Goal: Task Accomplishment & Management: Manage account settings

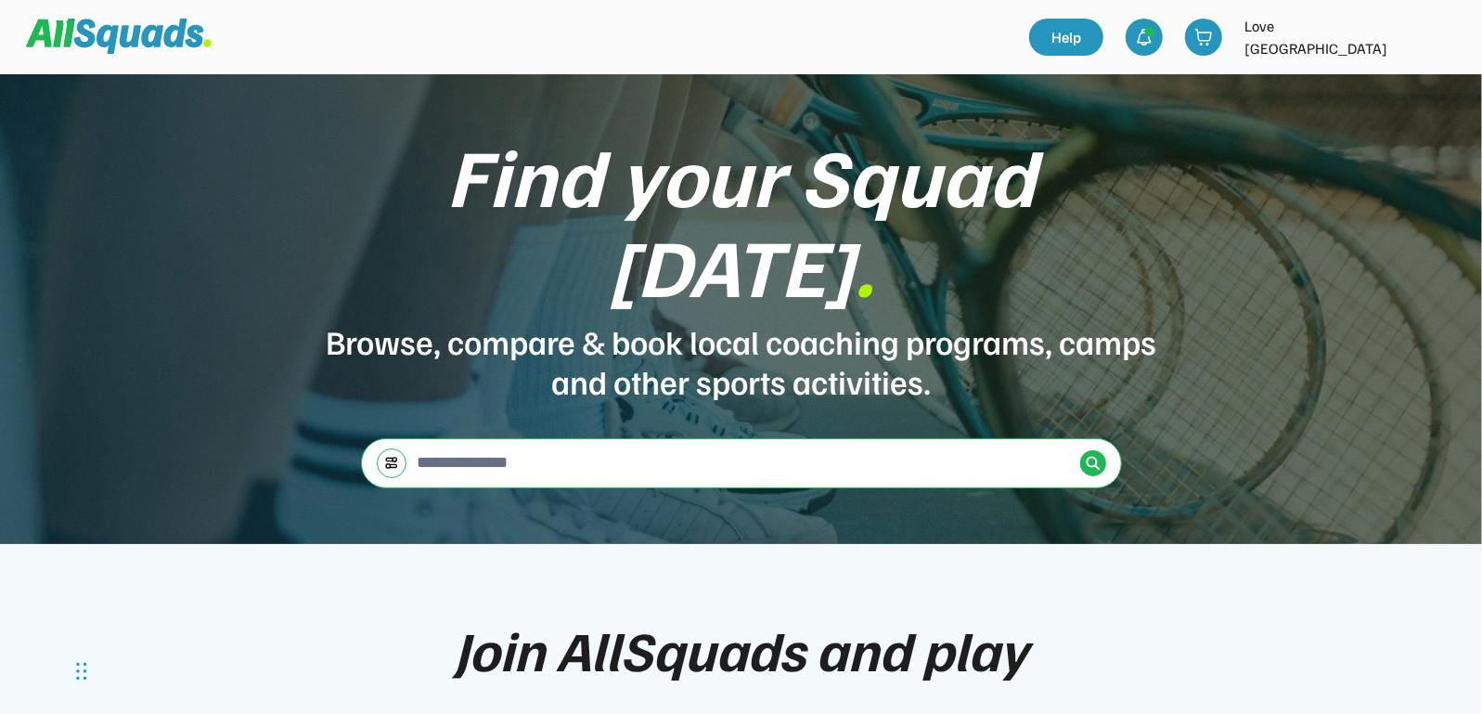
click at [1450, 38] on img at bounding box center [1441, 37] width 37 height 37
click at [1409, 84] on link "Profile" at bounding box center [1416, 81] width 110 height 37
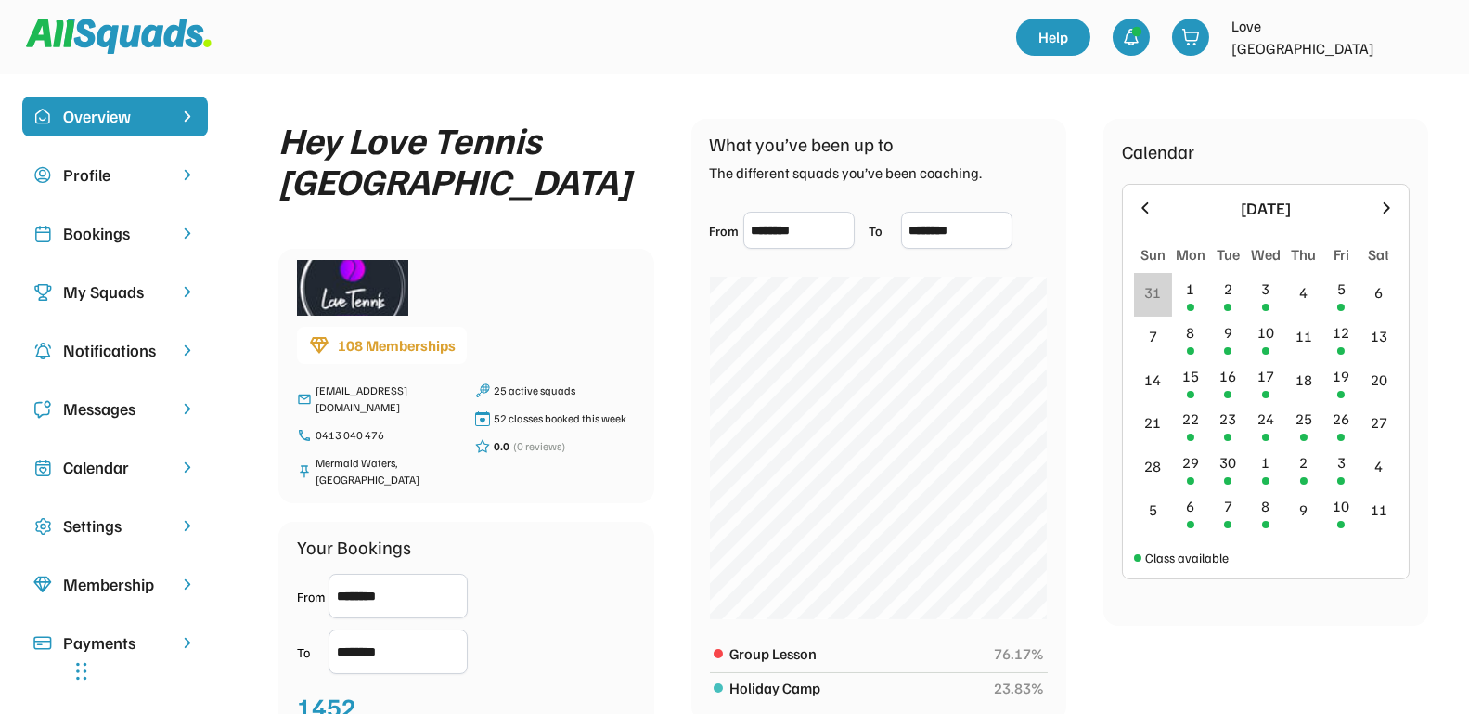
click at [125, 243] on div "Bookings" at bounding box center [115, 233] width 104 height 25
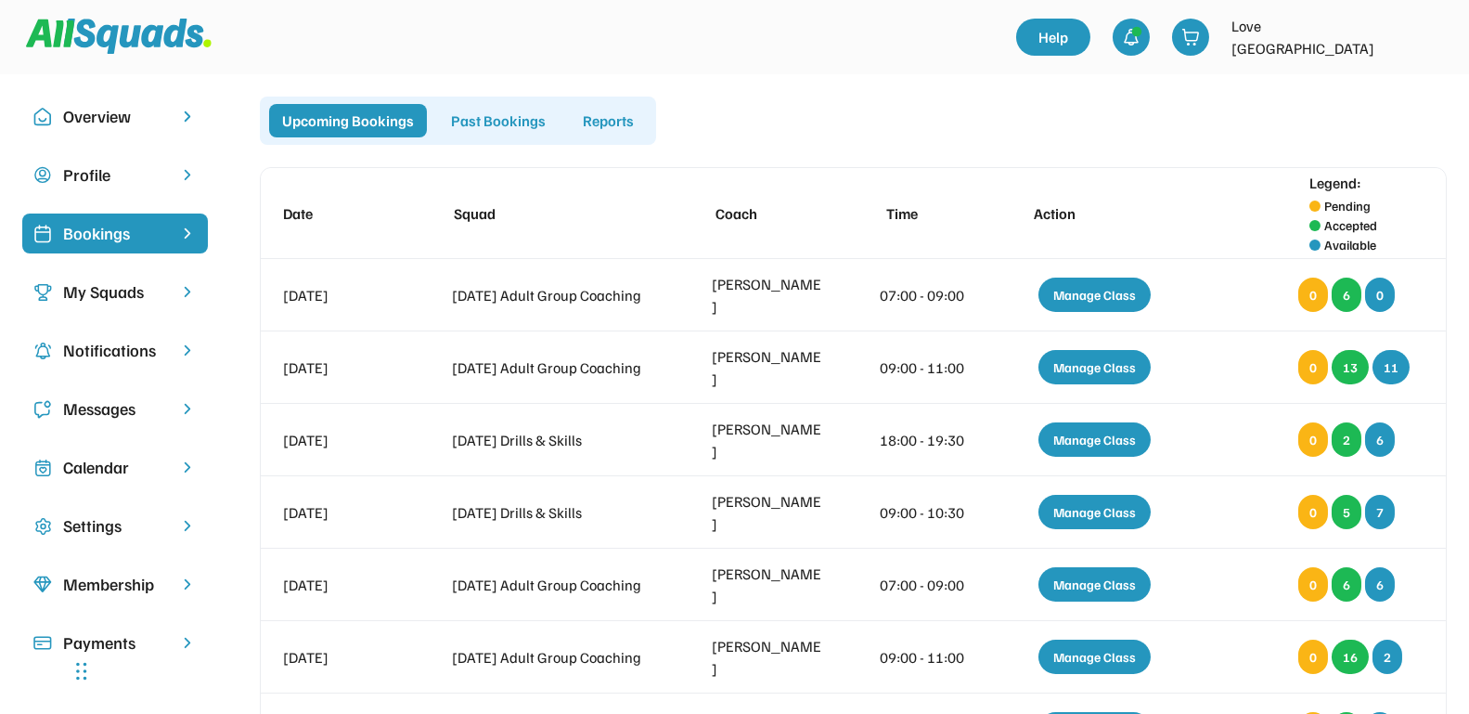
click at [123, 412] on div "Messages" at bounding box center [115, 408] width 104 height 25
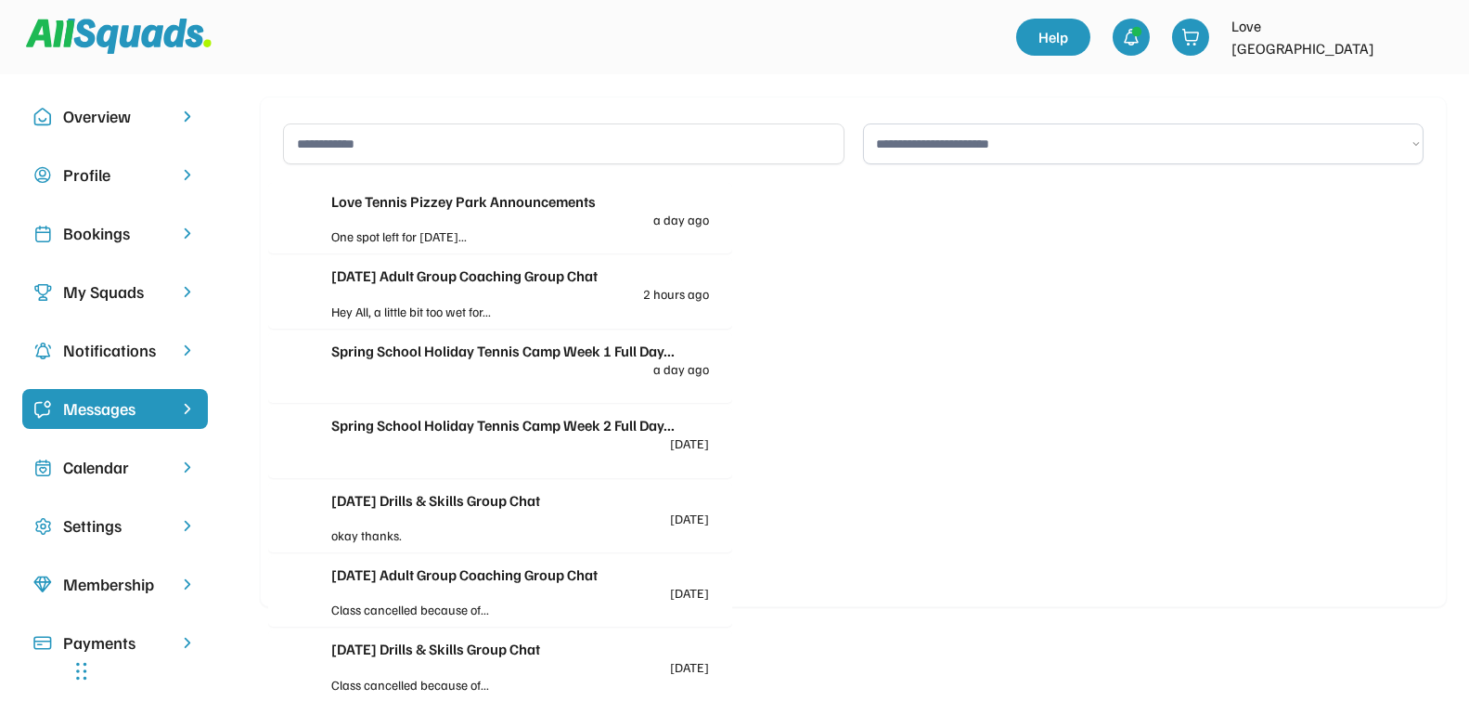
click at [476, 295] on div "[DATE] Adult Group Coaching Group Chat 2 hours ago" at bounding box center [520, 282] width 378 height 36
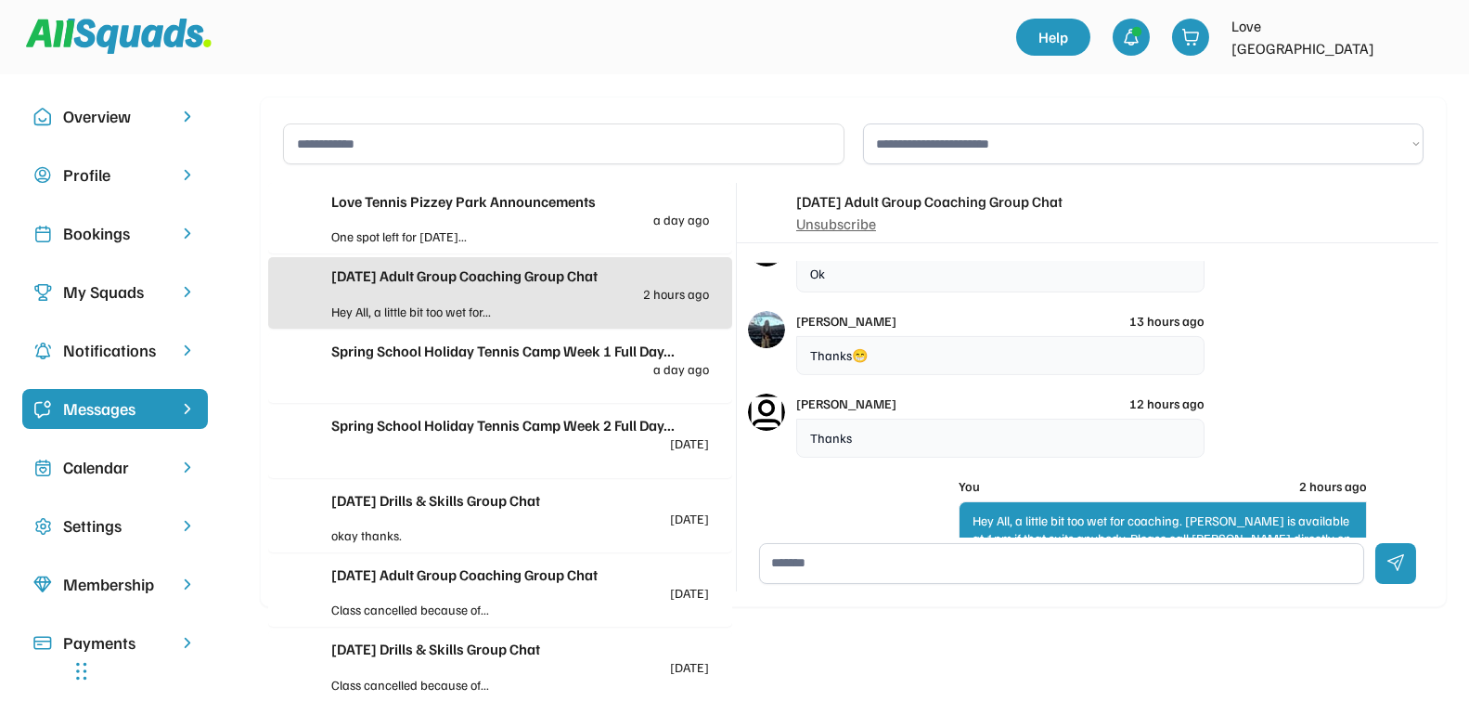
click at [64, 239] on div "Bookings" at bounding box center [115, 233] width 104 height 25
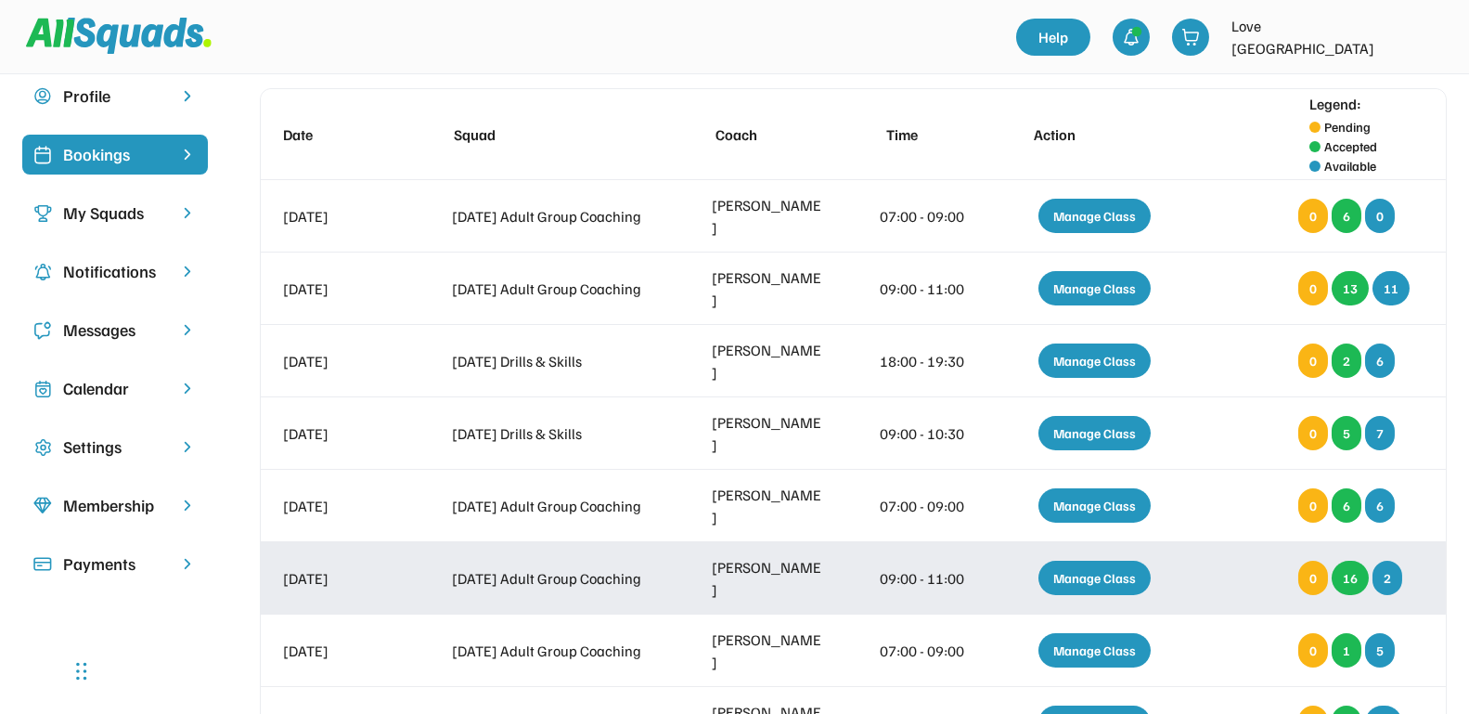
scroll to position [116, 0]
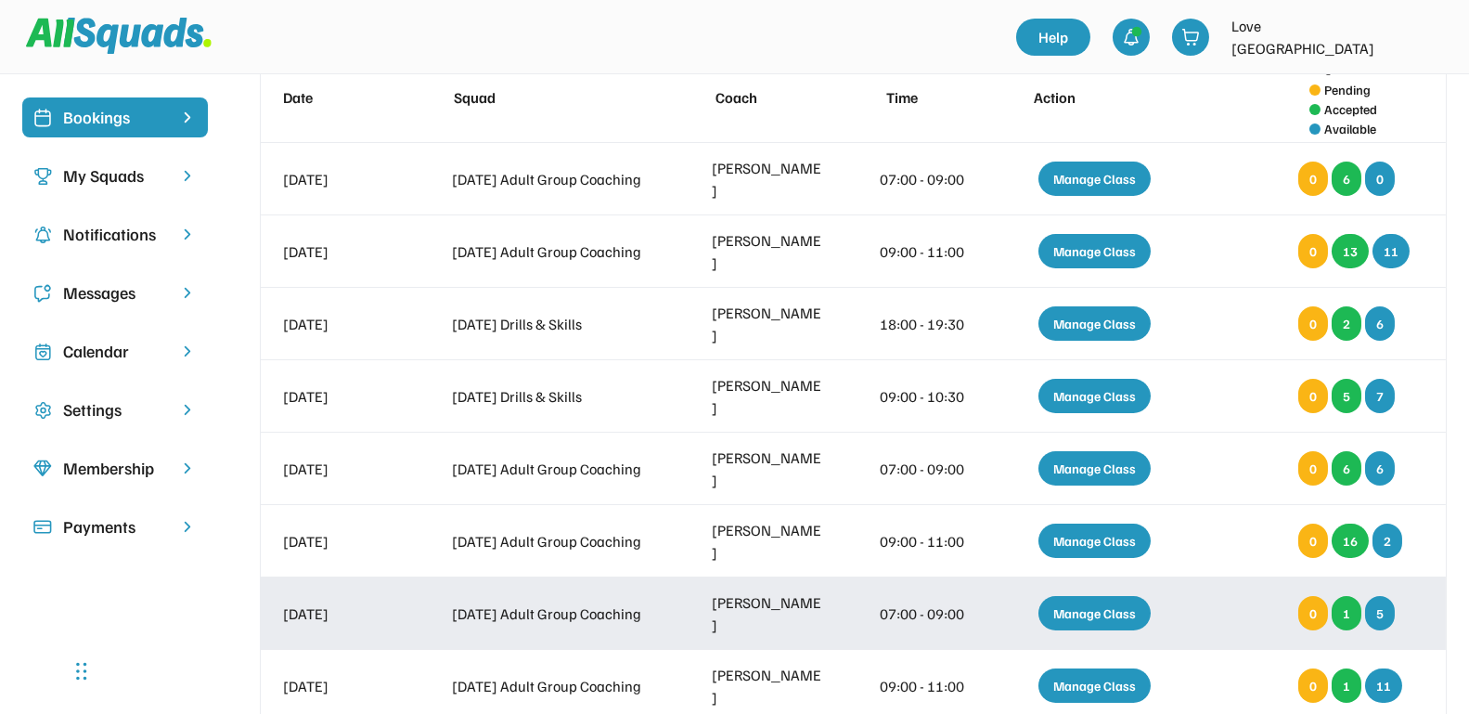
click at [1071, 606] on div "Manage Class" at bounding box center [1094, 613] width 112 height 34
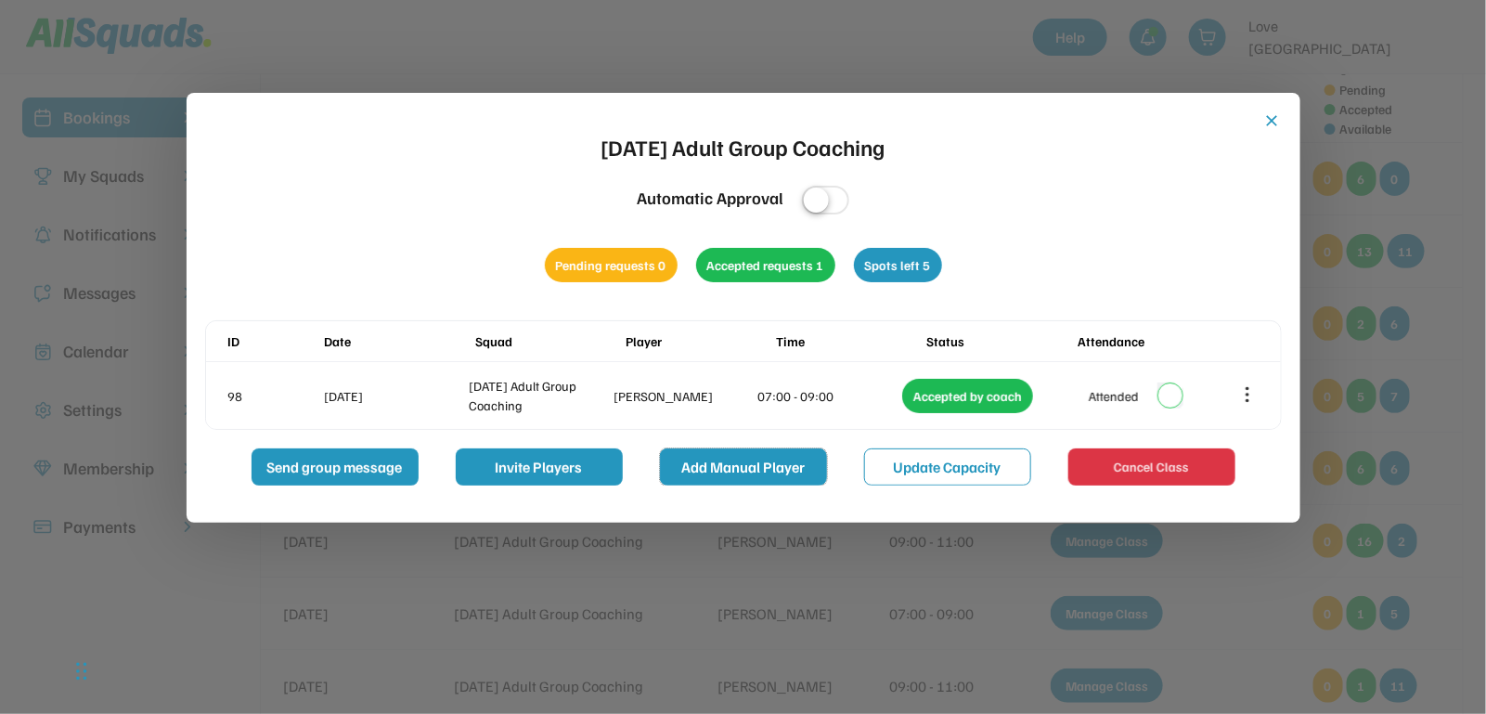
click at [729, 458] on button "Add Manual Player" at bounding box center [743, 466] width 167 height 37
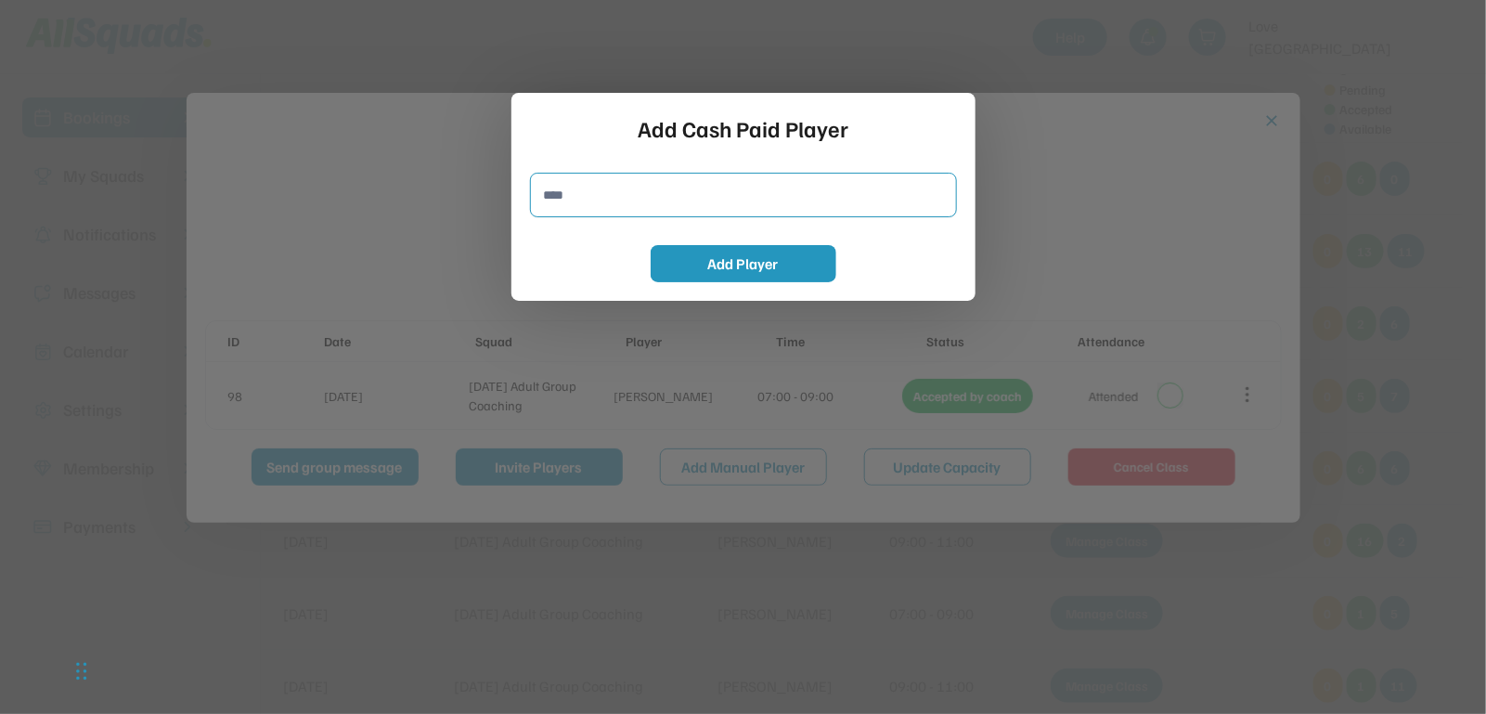
click at [596, 201] on input "input" at bounding box center [743, 195] width 427 height 45
type input "**********"
click at [722, 267] on button "Add Player" at bounding box center [744, 263] width 186 height 37
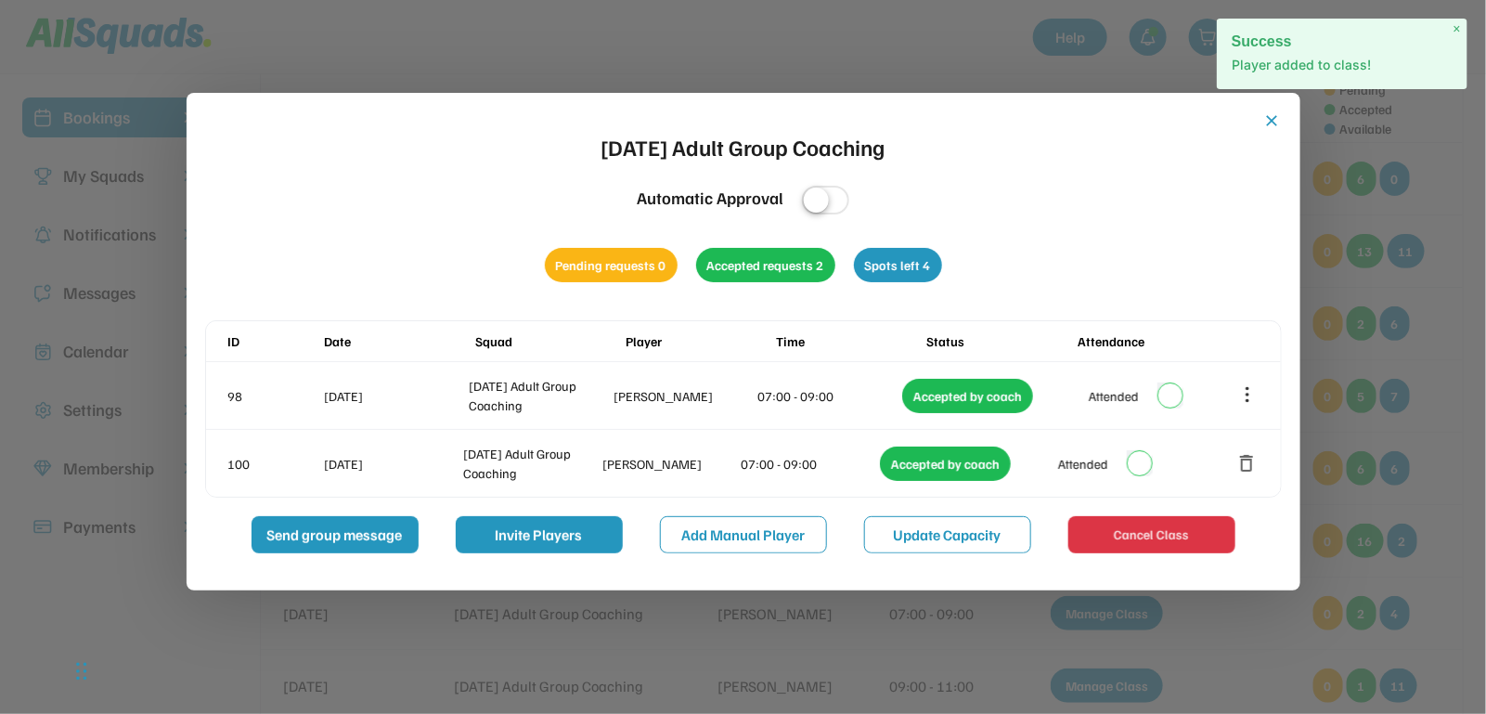
click at [1266, 122] on button "close" at bounding box center [1272, 120] width 19 height 19
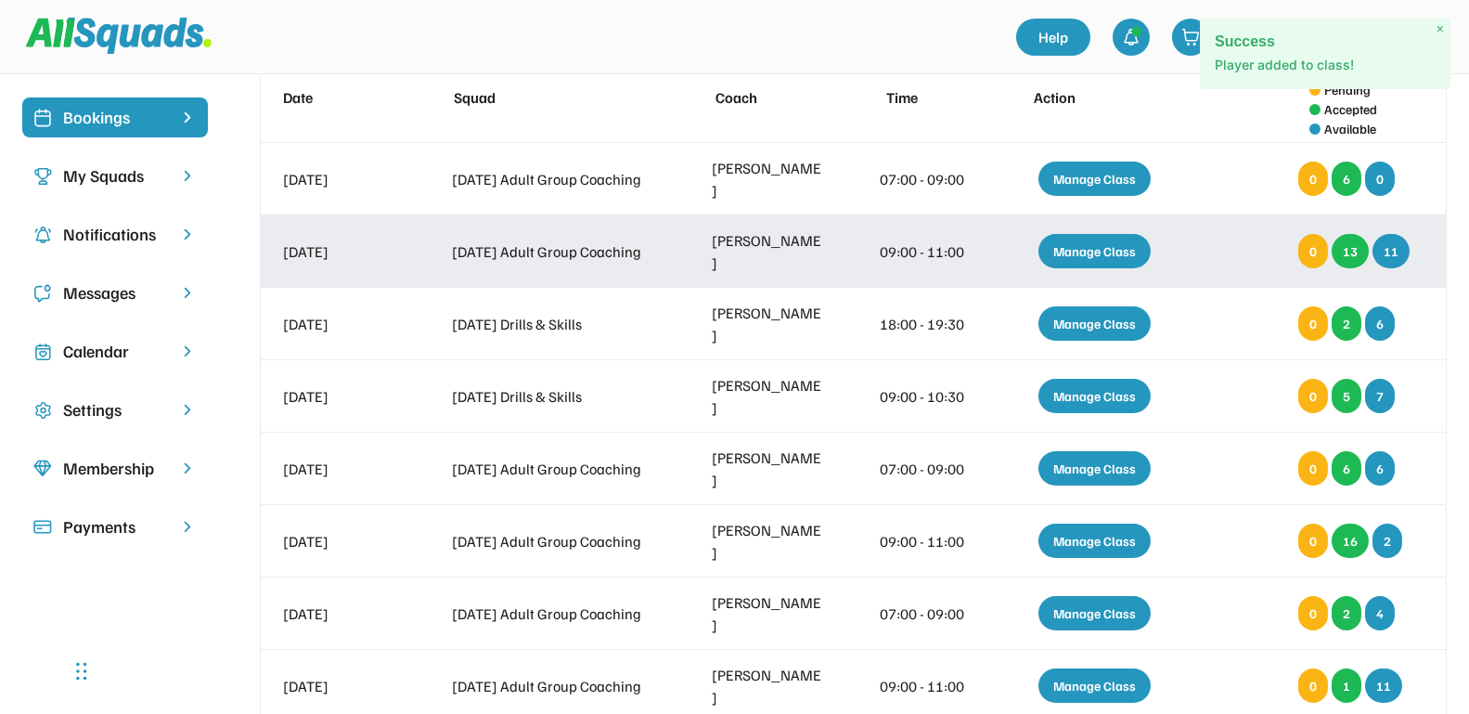
scroll to position [232, 0]
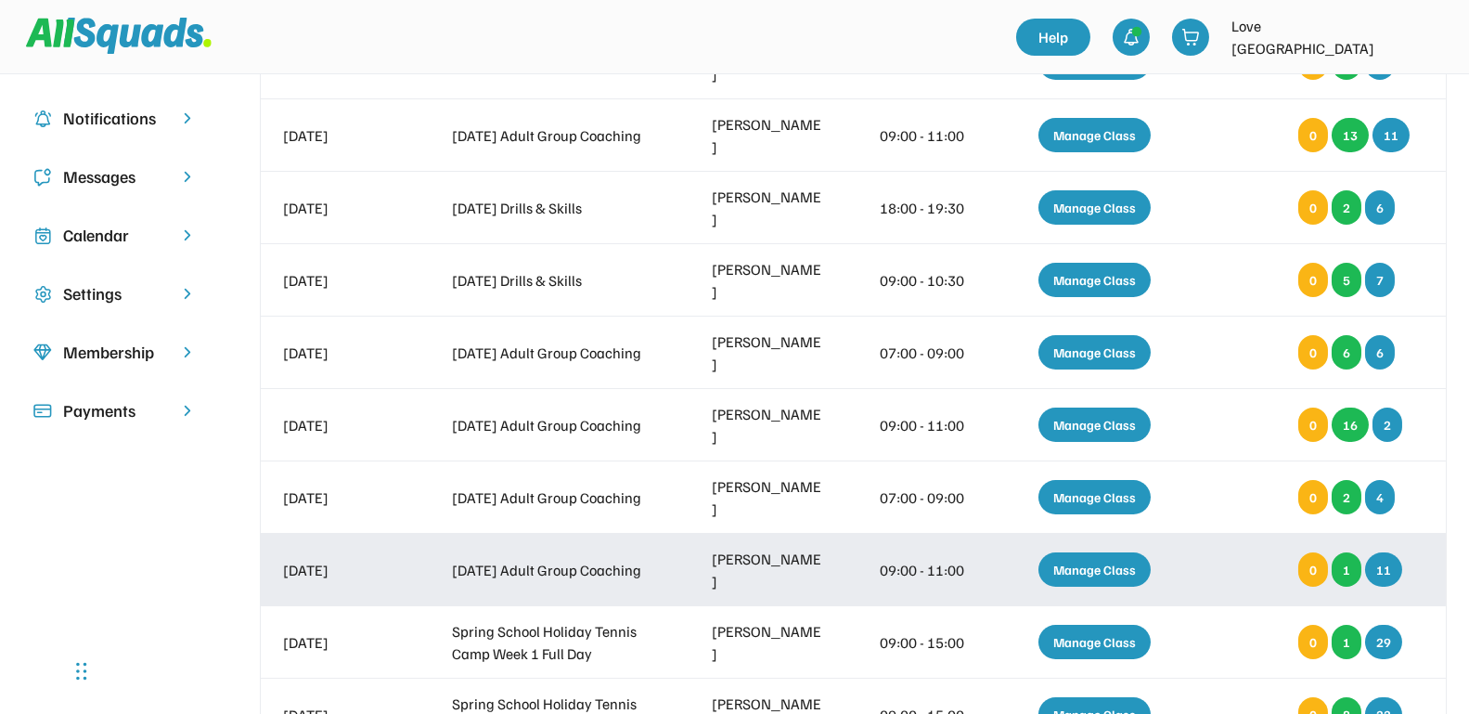
click at [1098, 570] on div "Manage Class" at bounding box center [1094, 569] width 112 height 34
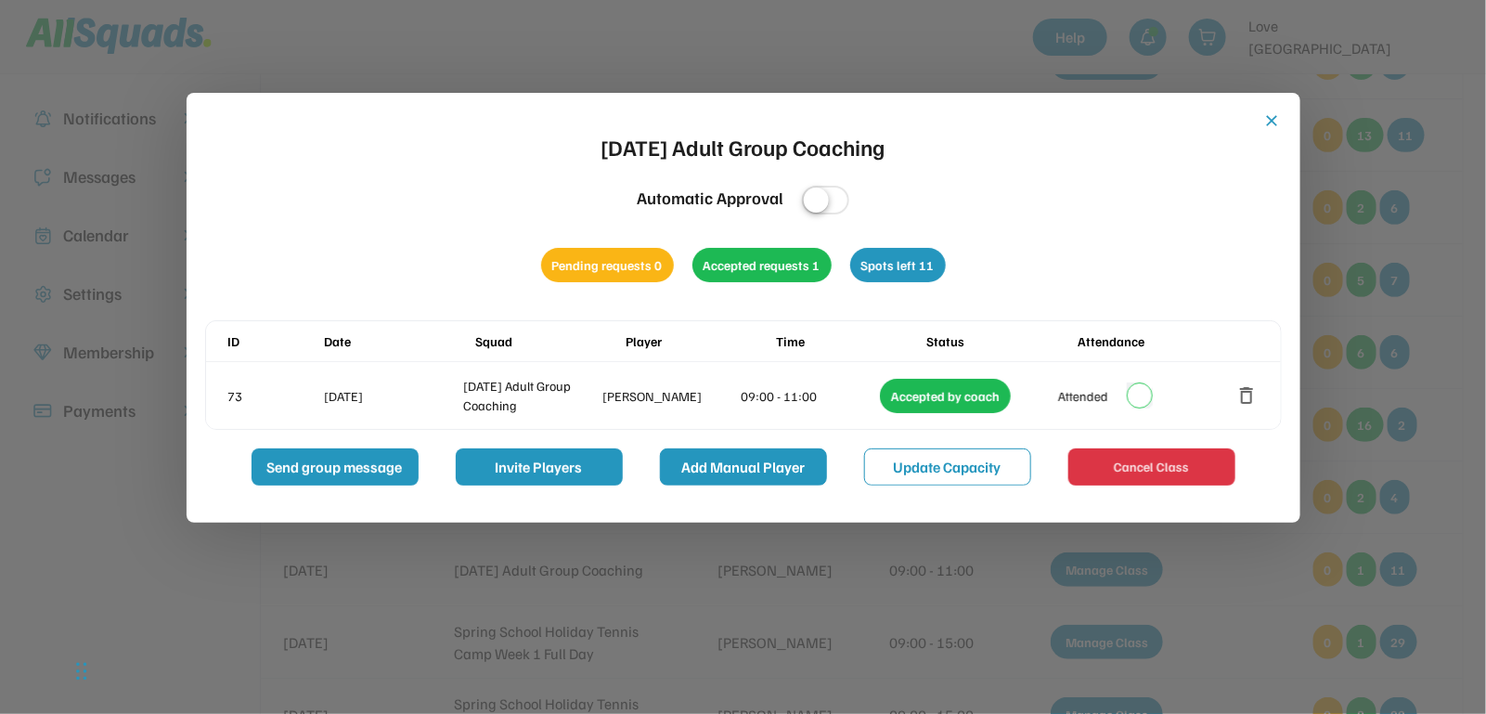
click at [753, 469] on button "Add Manual Player" at bounding box center [743, 466] width 167 height 37
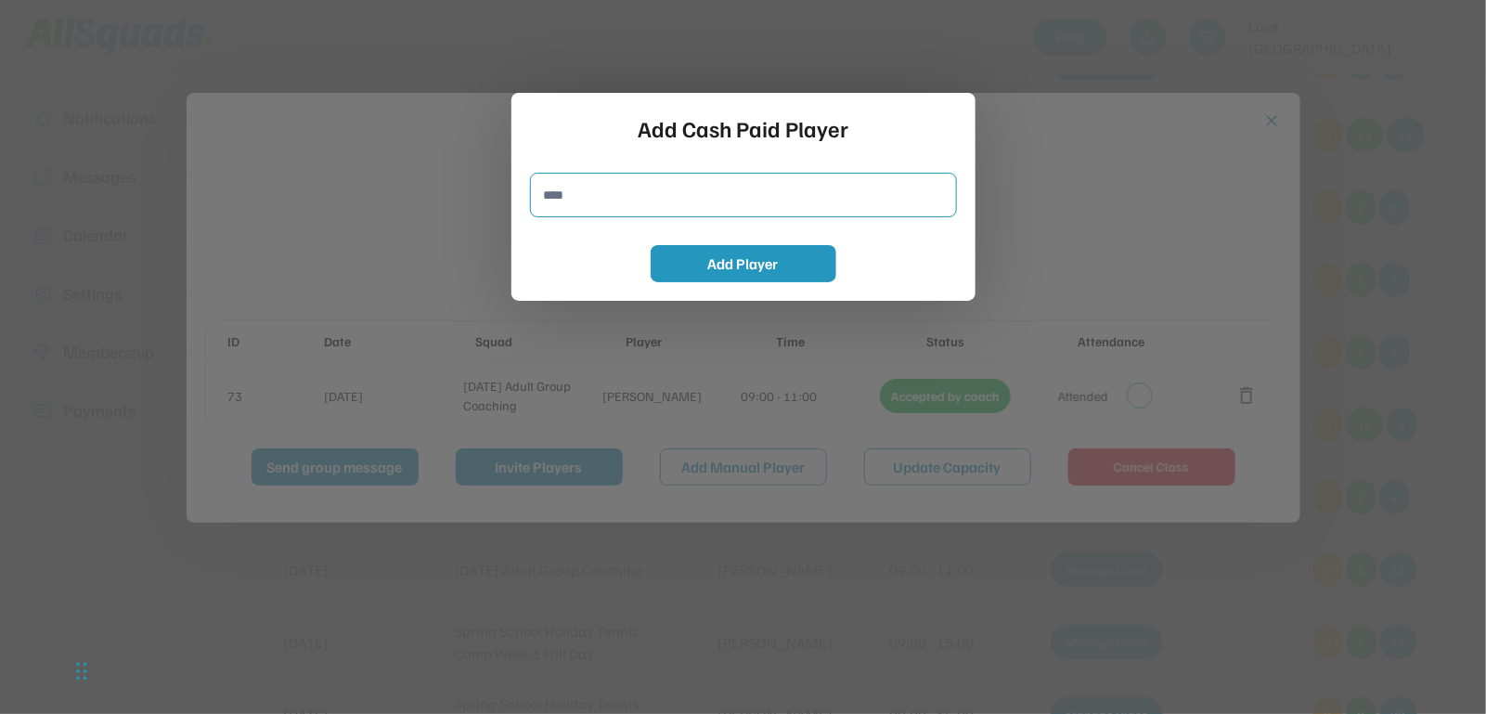
click at [594, 197] on input "input" at bounding box center [743, 195] width 427 height 45
type input "**********"
click at [688, 268] on button "Add Player" at bounding box center [744, 263] width 186 height 37
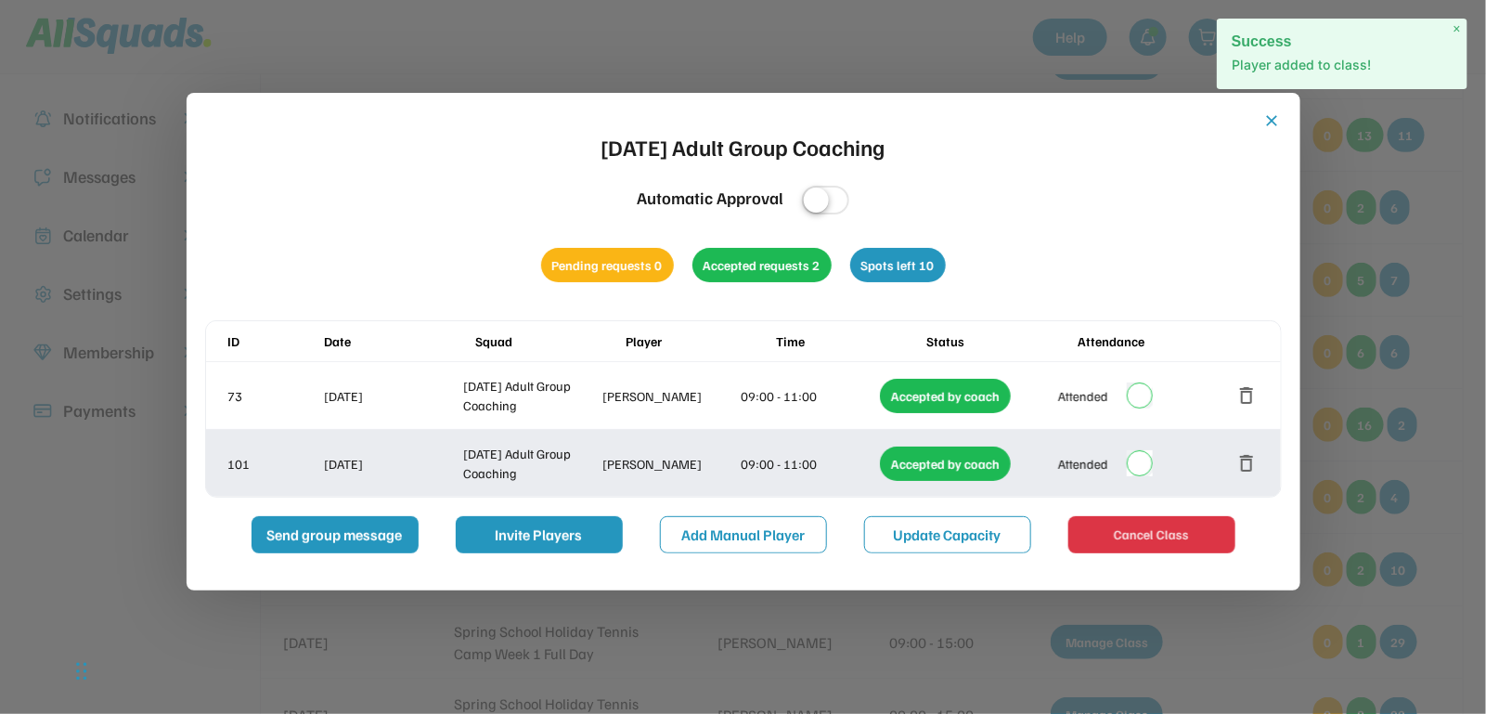
click at [710, 534] on button "Add Manual Player" at bounding box center [743, 534] width 167 height 37
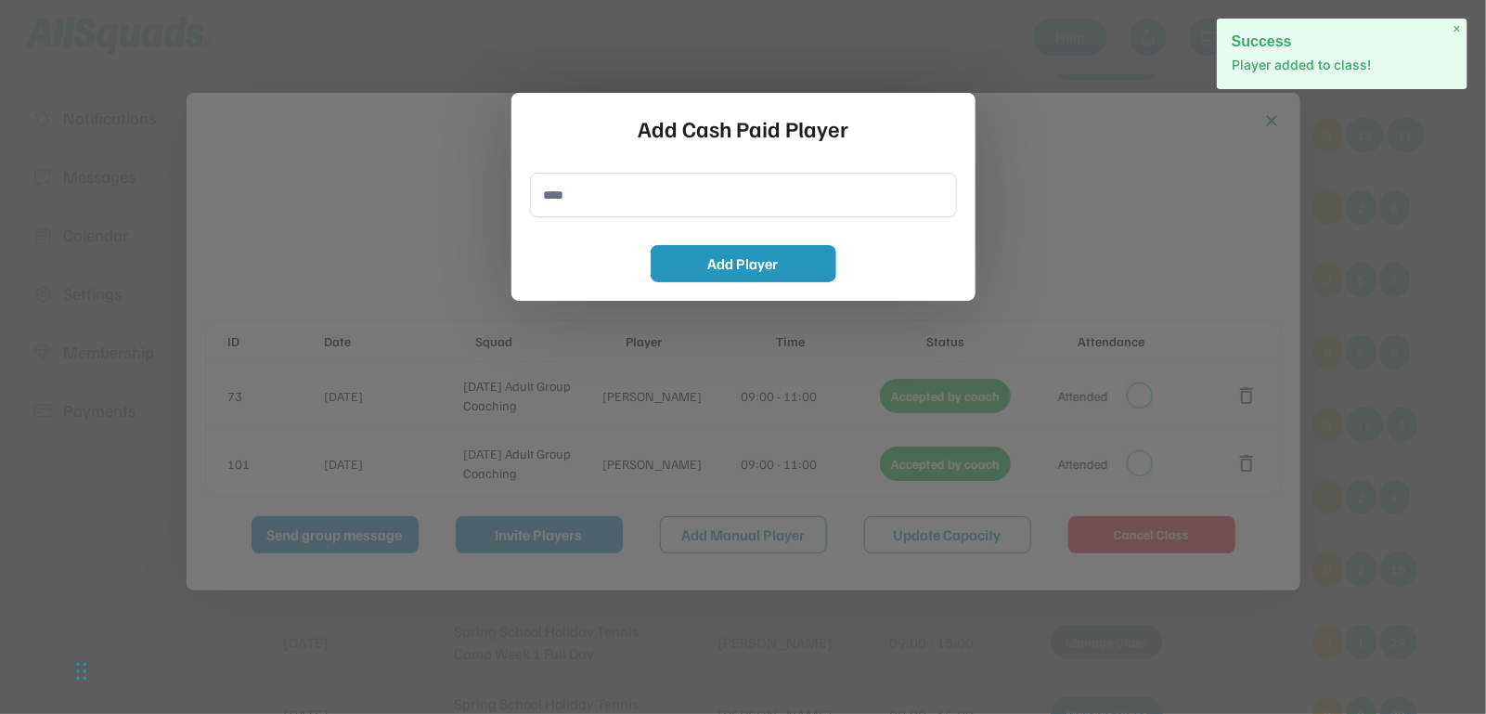
click at [618, 189] on input "input" at bounding box center [743, 195] width 427 height 45
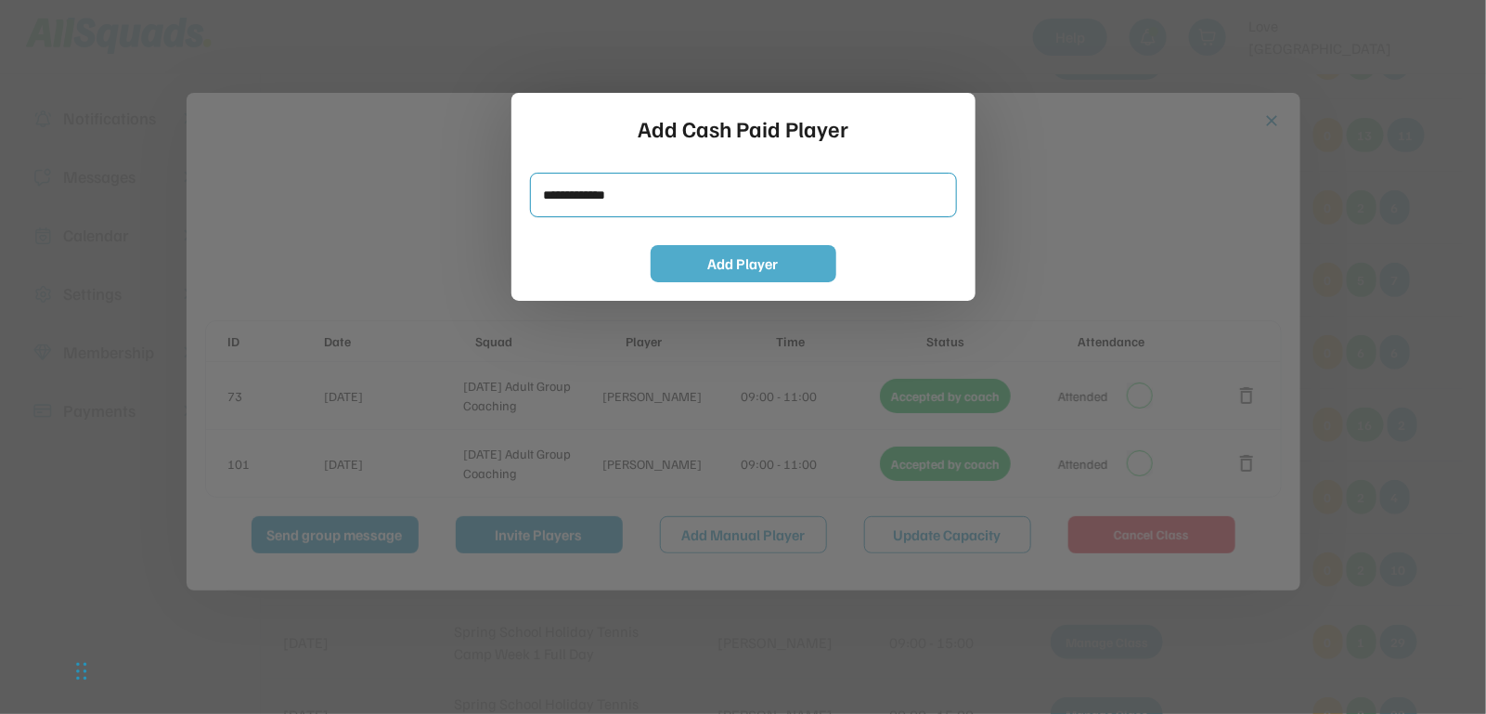
type input "**********"
click at [684, 260] on button "Add Player" at bounding box center [744, 263] width 186 height 37
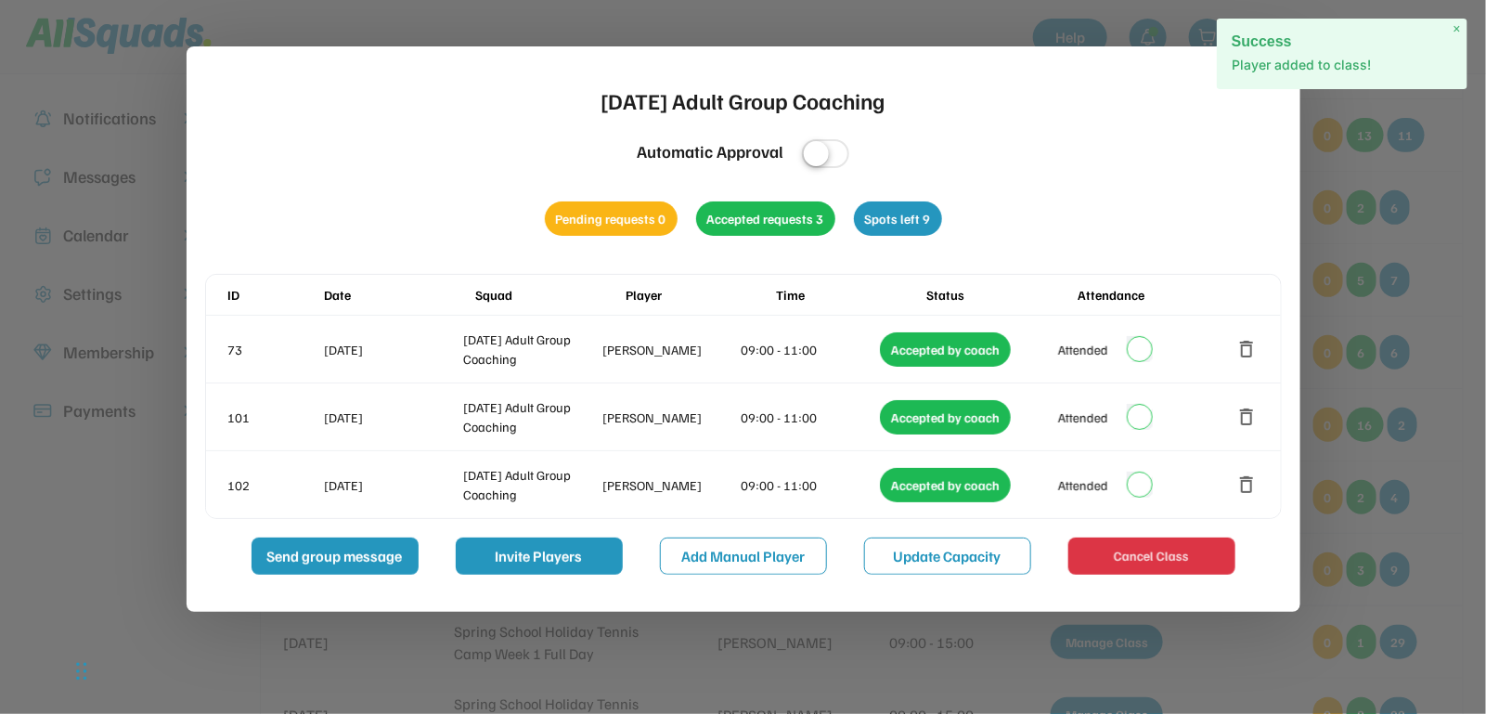
click at [720, 546] on button "Add Manual Player" at bounding box center [743, 555] width 167 height 37
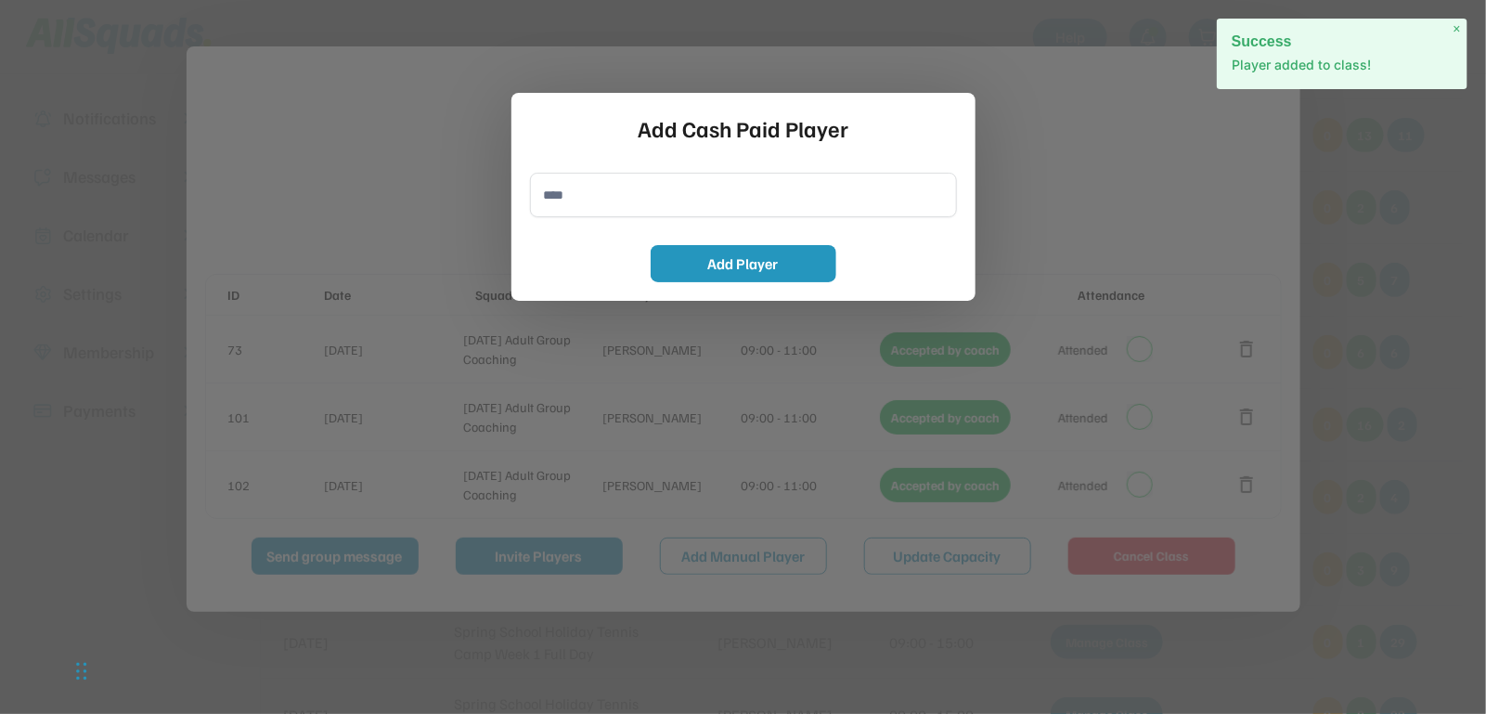
click at [625, 206] on input "input" at bounding box center [743, 195] width 427 height 45
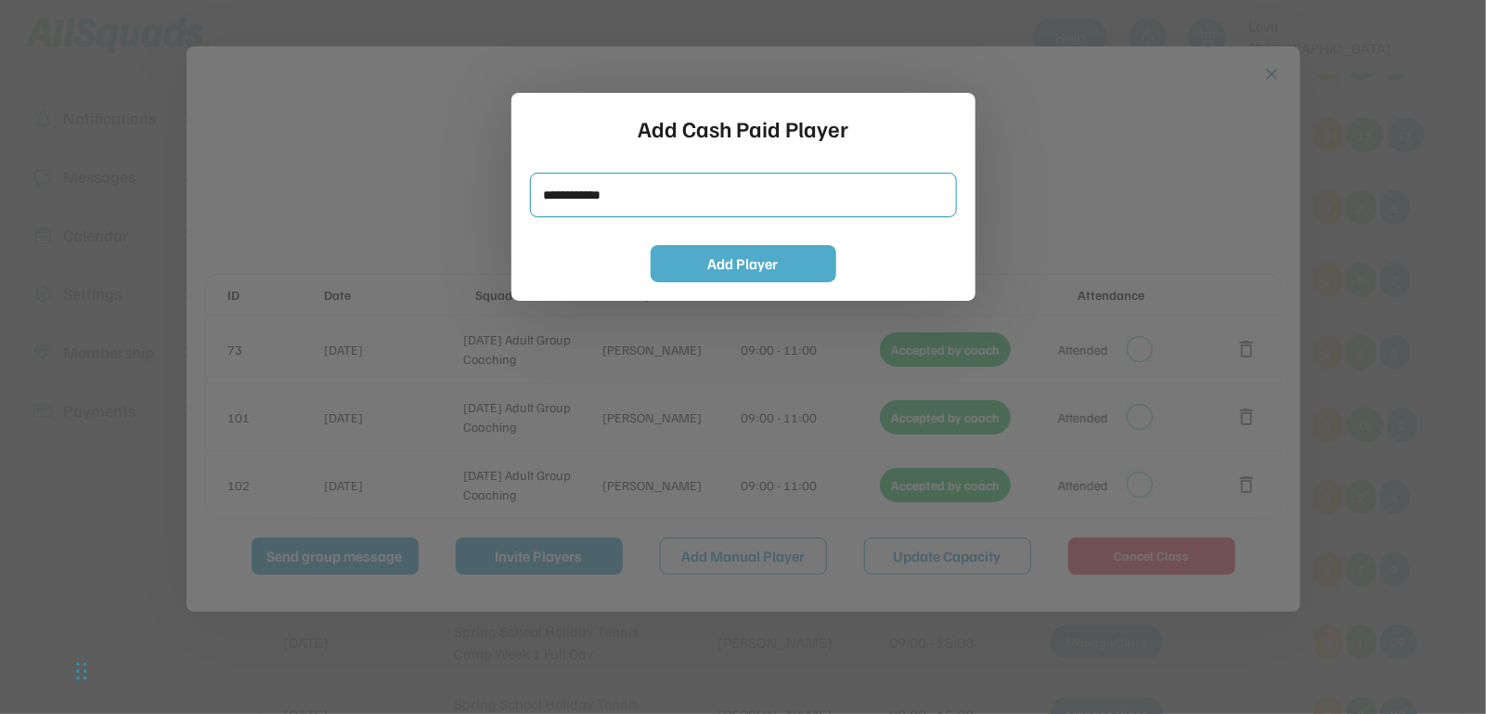
type input "**********"
click at [686, 264] on button "Add Player" at bounding box center [744, 263] width 186 height 37
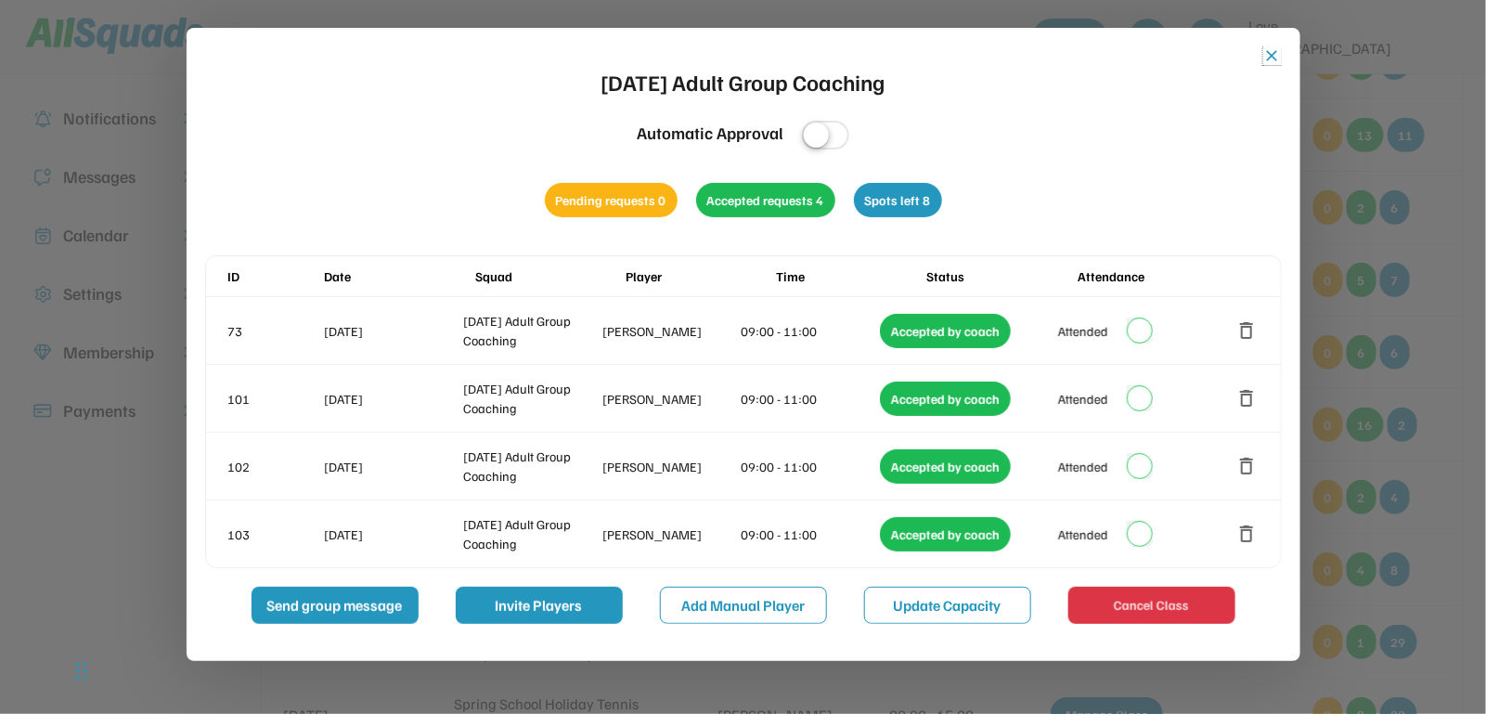
click at [1263, 57] on button "close" at bounding box center [1272, 55] width 19 height 19
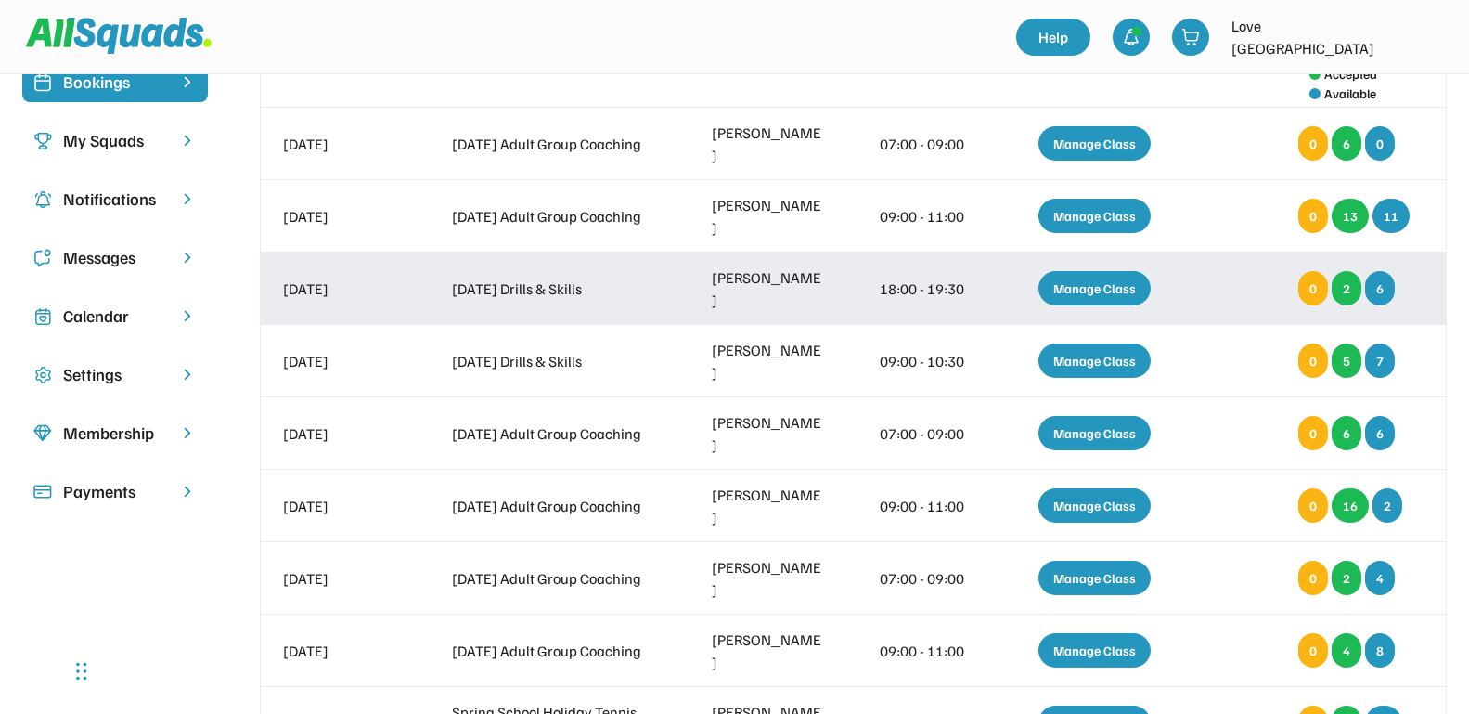
scroll to position [116, 0]
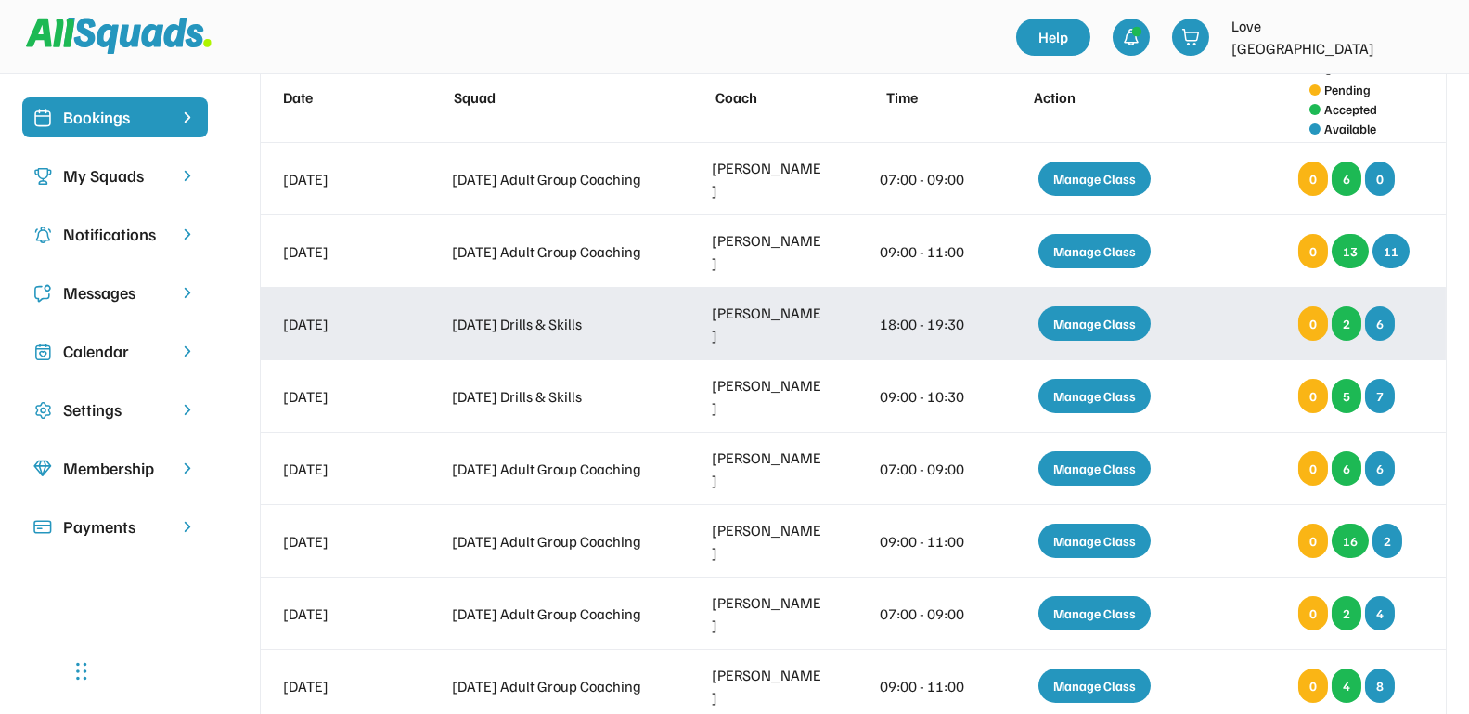
click at [1076, 313] on div "Manage Class" at bounding box center [1094, 323] width 112 height 34
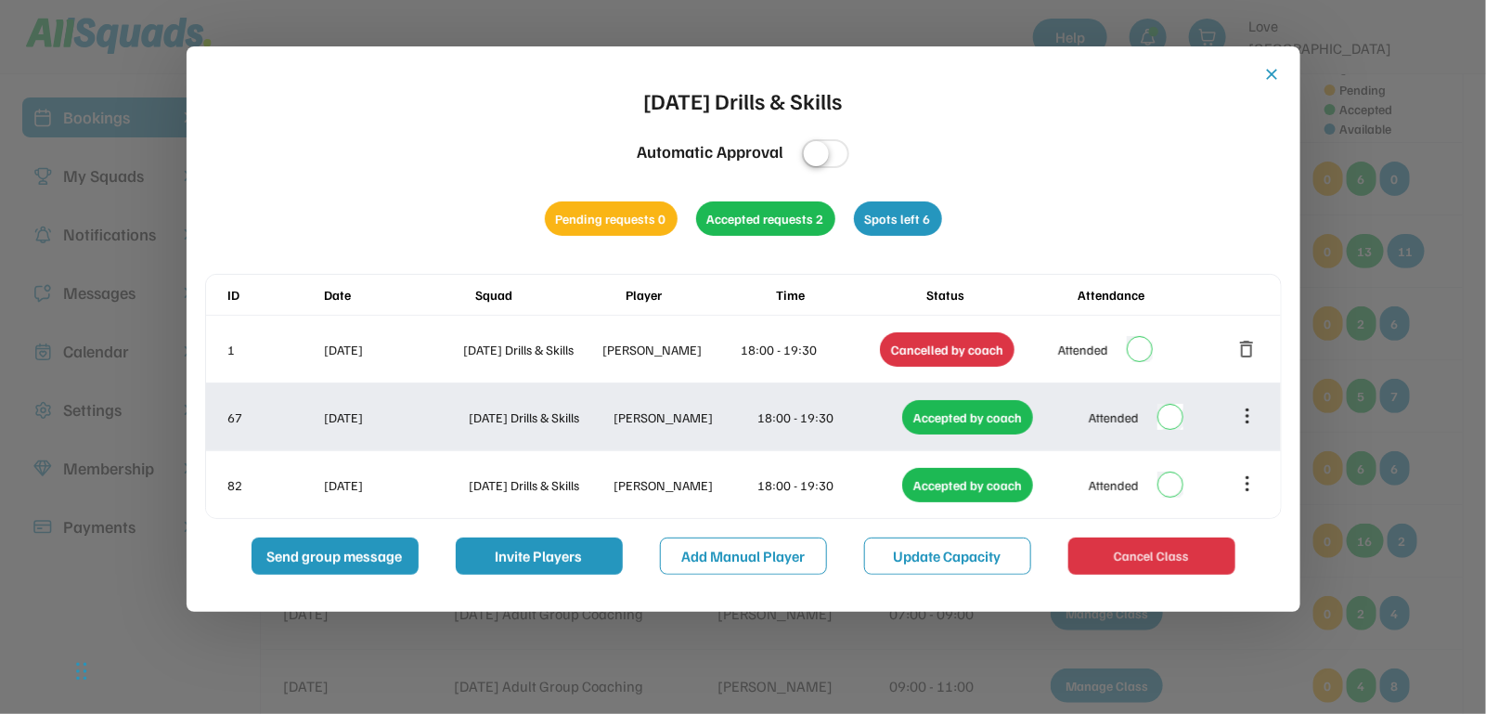
click at [1245, 421] on icon at bounding box center [1247, 416] width 20 height 20
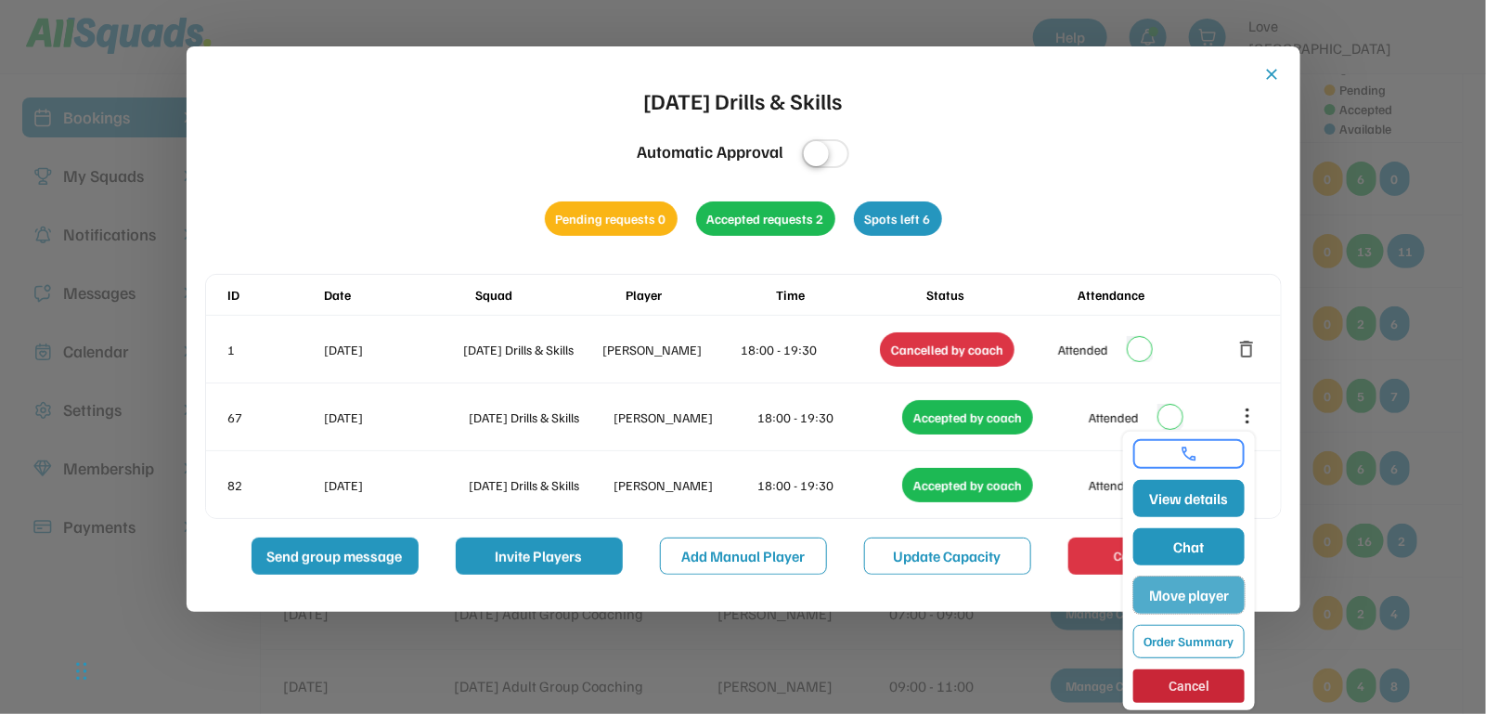
click at [1217, 591] on button "Move player" at bounding box center [1188, 594] width 111 height 37
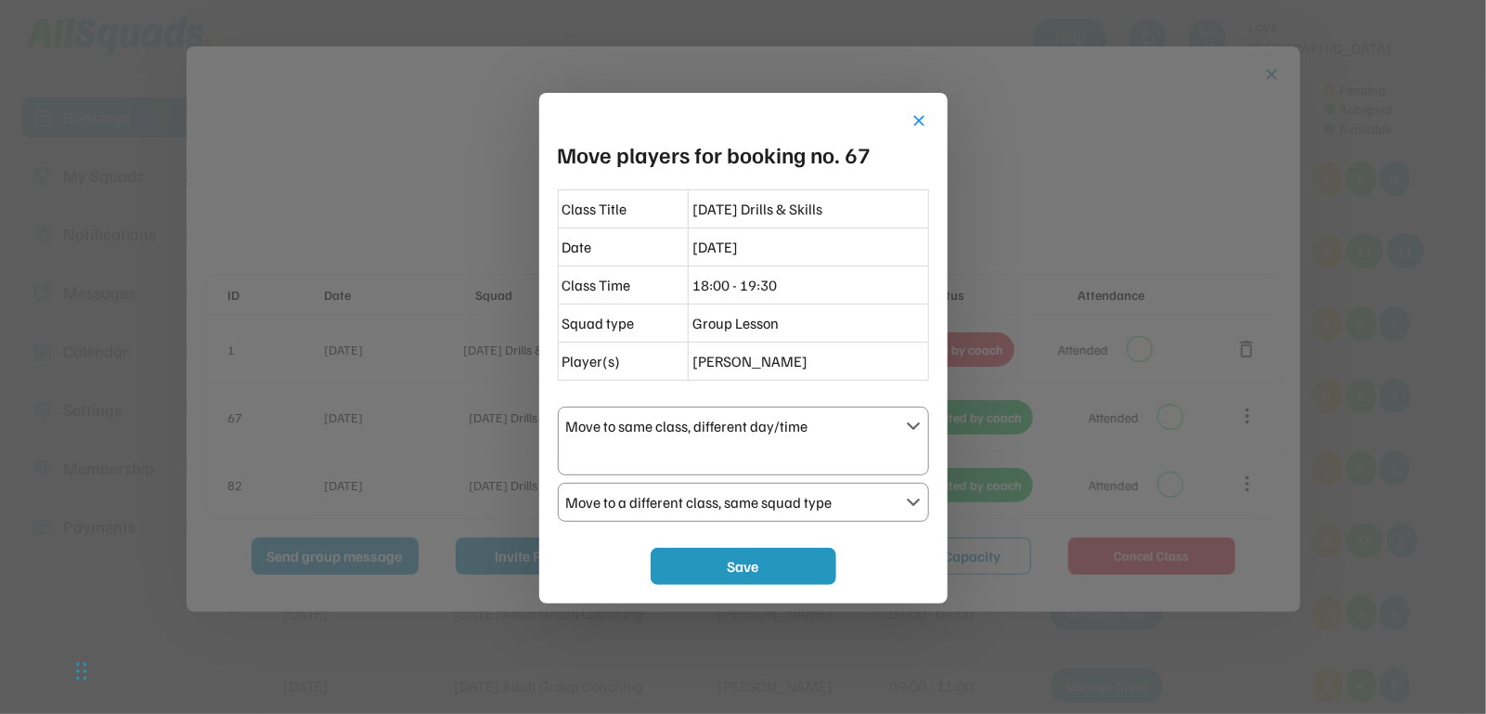
click at [875, 506] on div "Move to a different class, same squad type" at bounding box center [732, 502] width 332 height 22
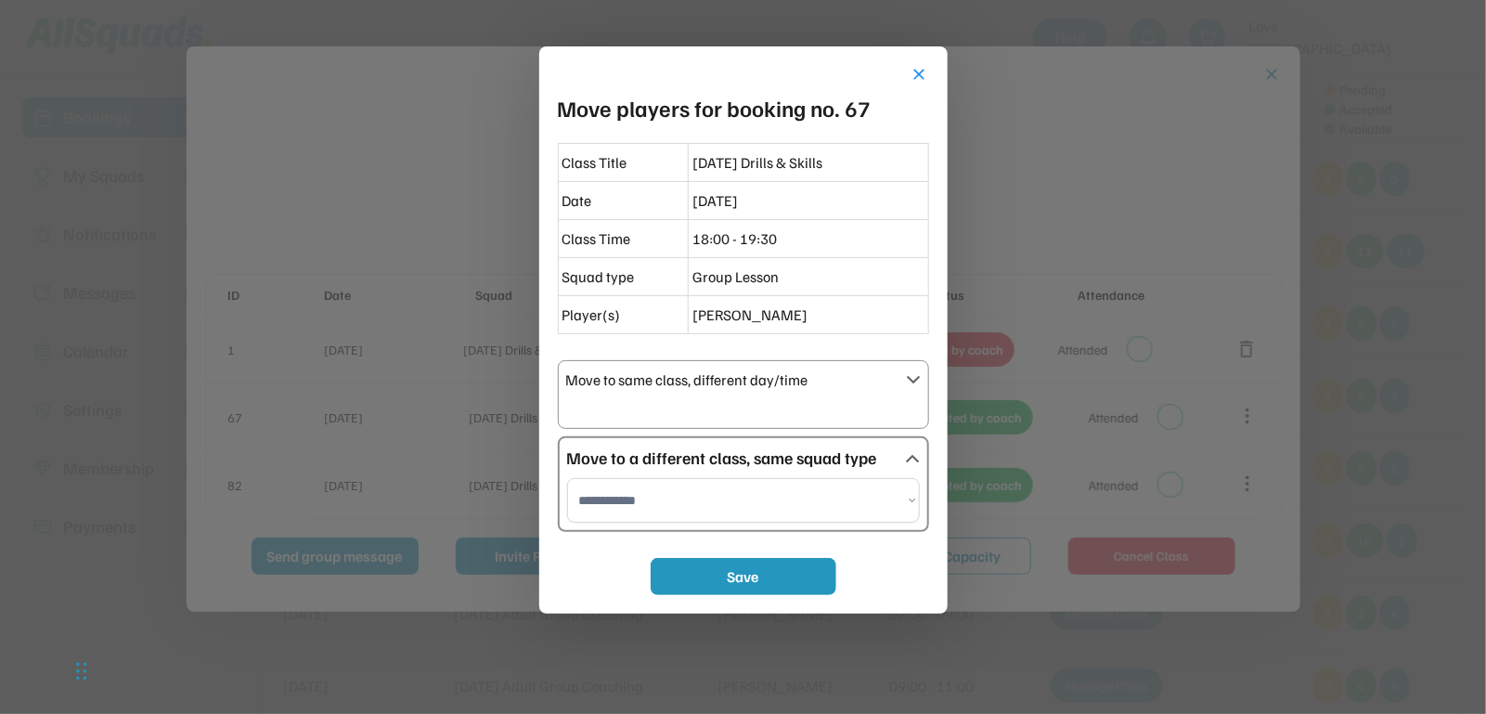
click at [812, 501] on select "**********" at bounding box center [743, 500] width 353 height 45
select select "**********"
click at [567, 478] on select "**********" at bounding box center [743, 500] width 353 height 45
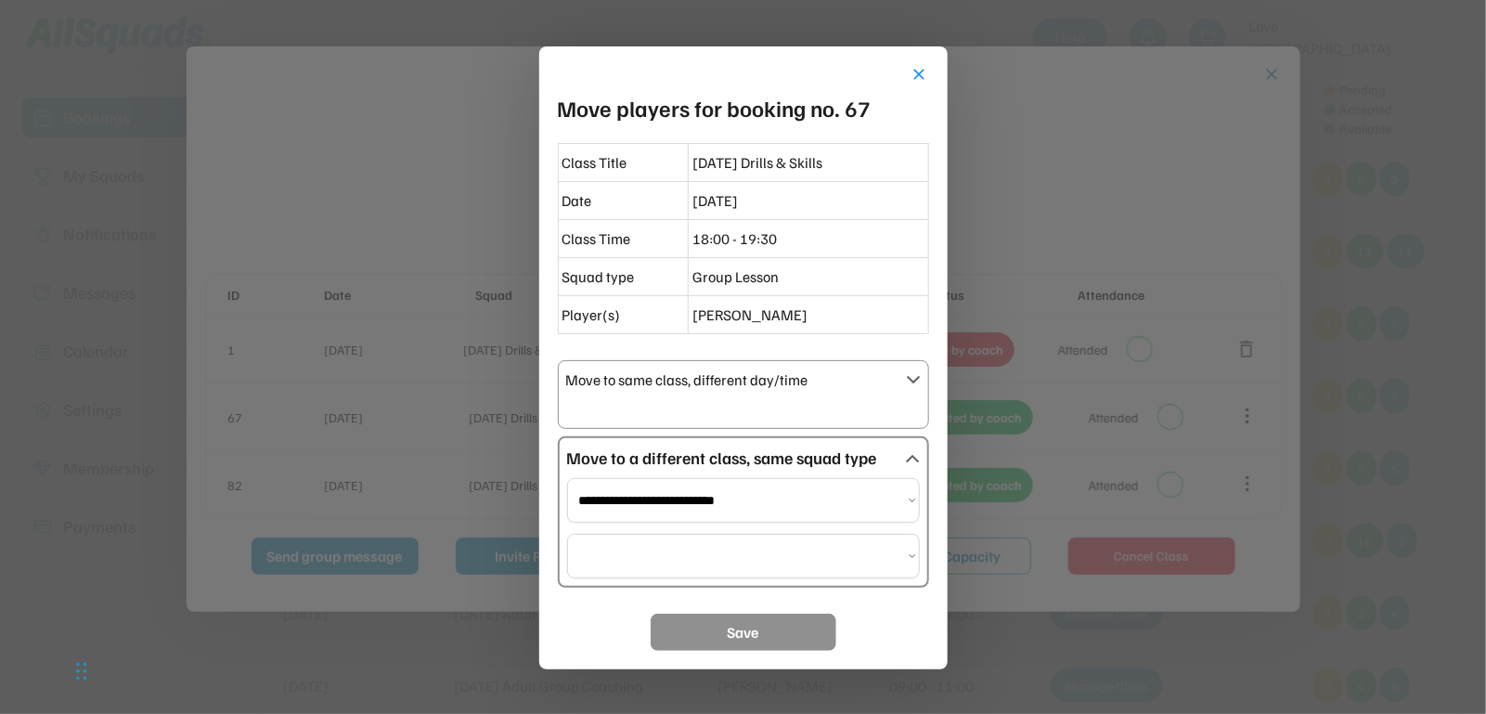
click at [716, 557] on select at bounding box center [743, 556] width 353 height 45
select select "**********"
click at [567, 534] on select "**********" at bounding box center [743, 556] width 353 height 45
click at [755, 635] on button "Save" at bounding box center [744, 631] width 186 height 37
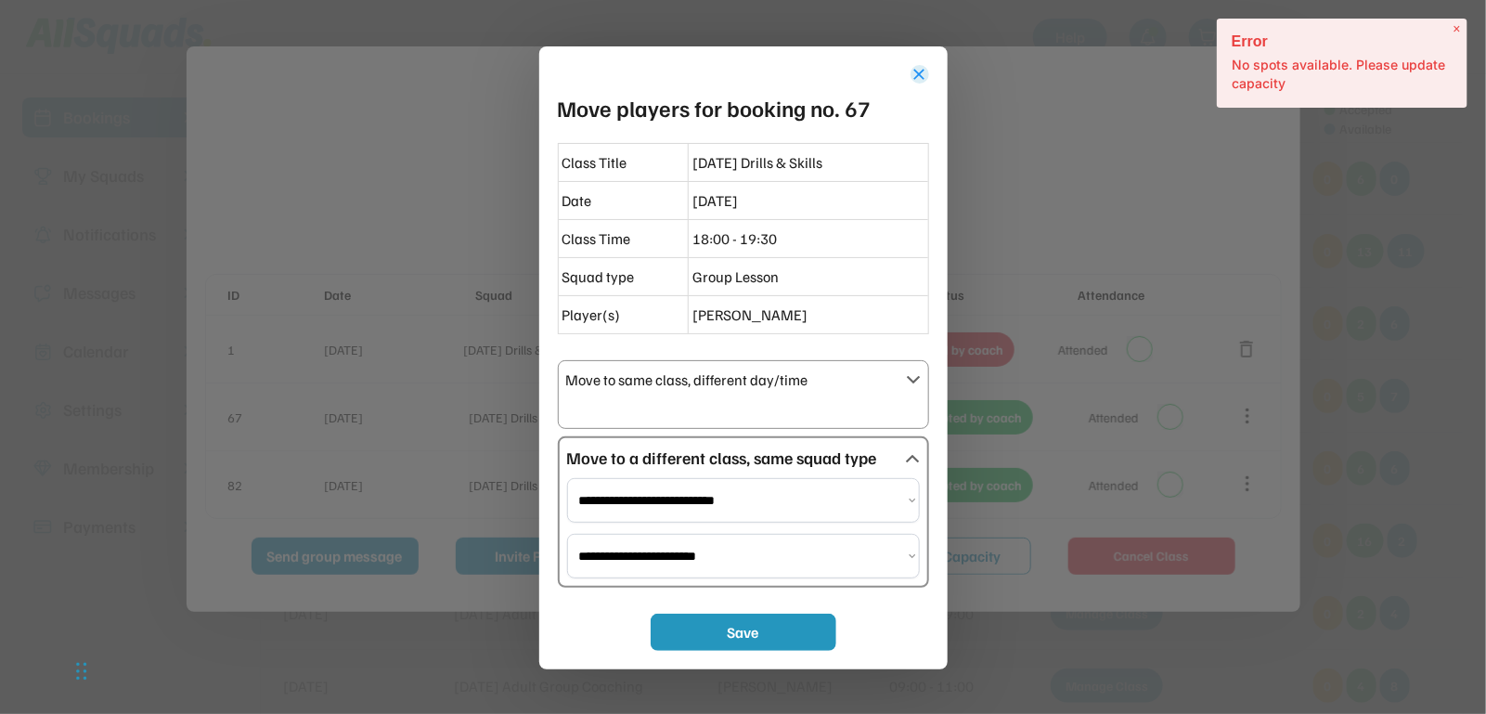
click at [917, 76] on button "close" at bounding box center [919, 74] width 19 height 19
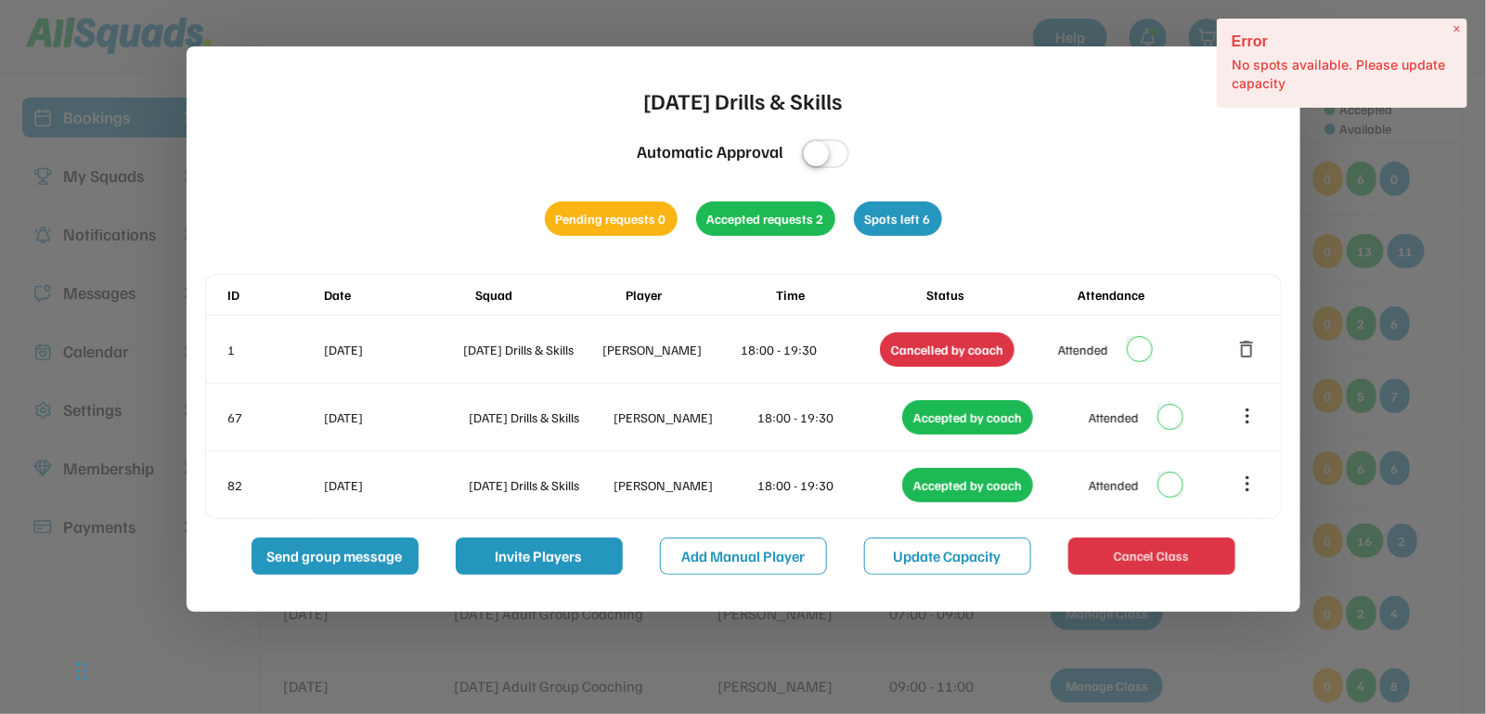
click at [1455, 27] on span "×" at bounding box center [1456, 29] width 7 height 16
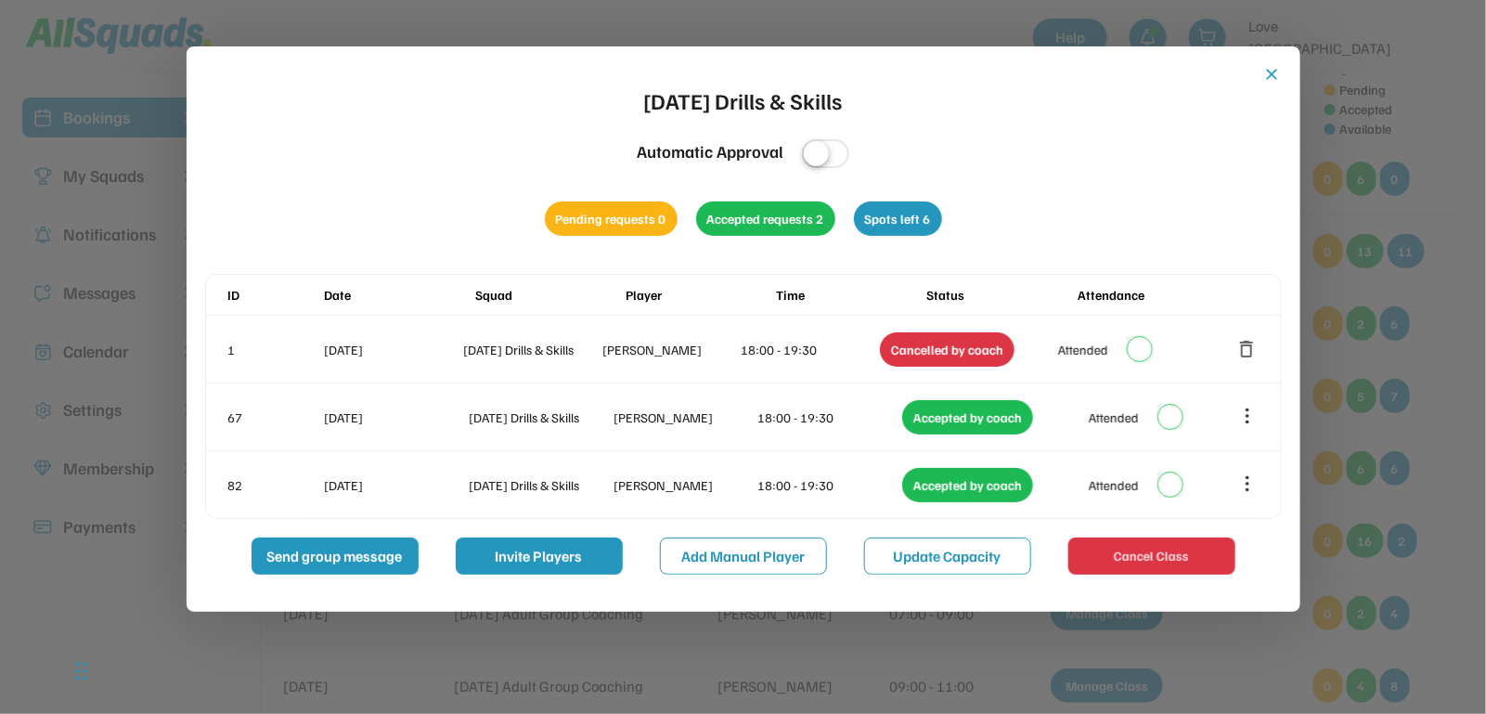
click at [1271, 81] on button "close" at bounding box center [1272, 74] width 19 height 19
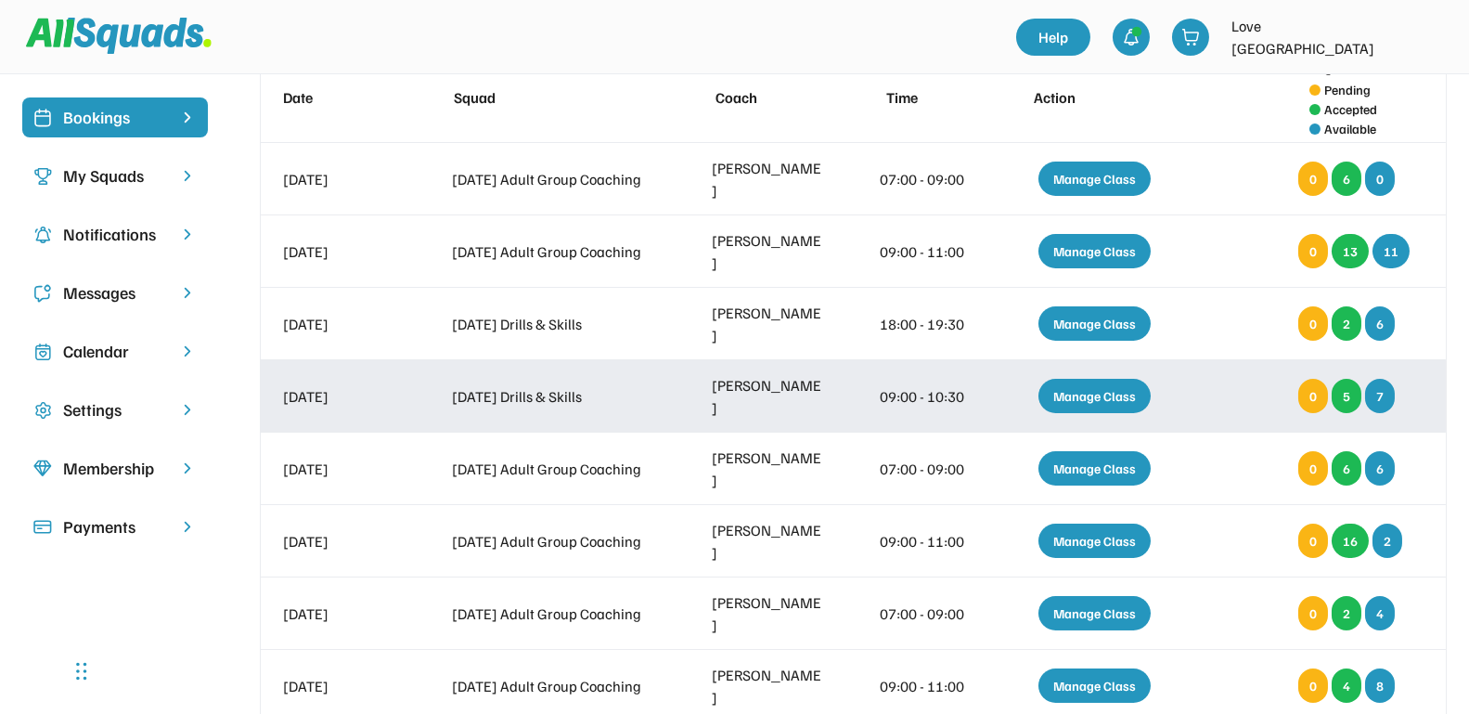
click at [1077, 392] on div "Manage Class" at bounding box center [1094, 396] width 112 height 34
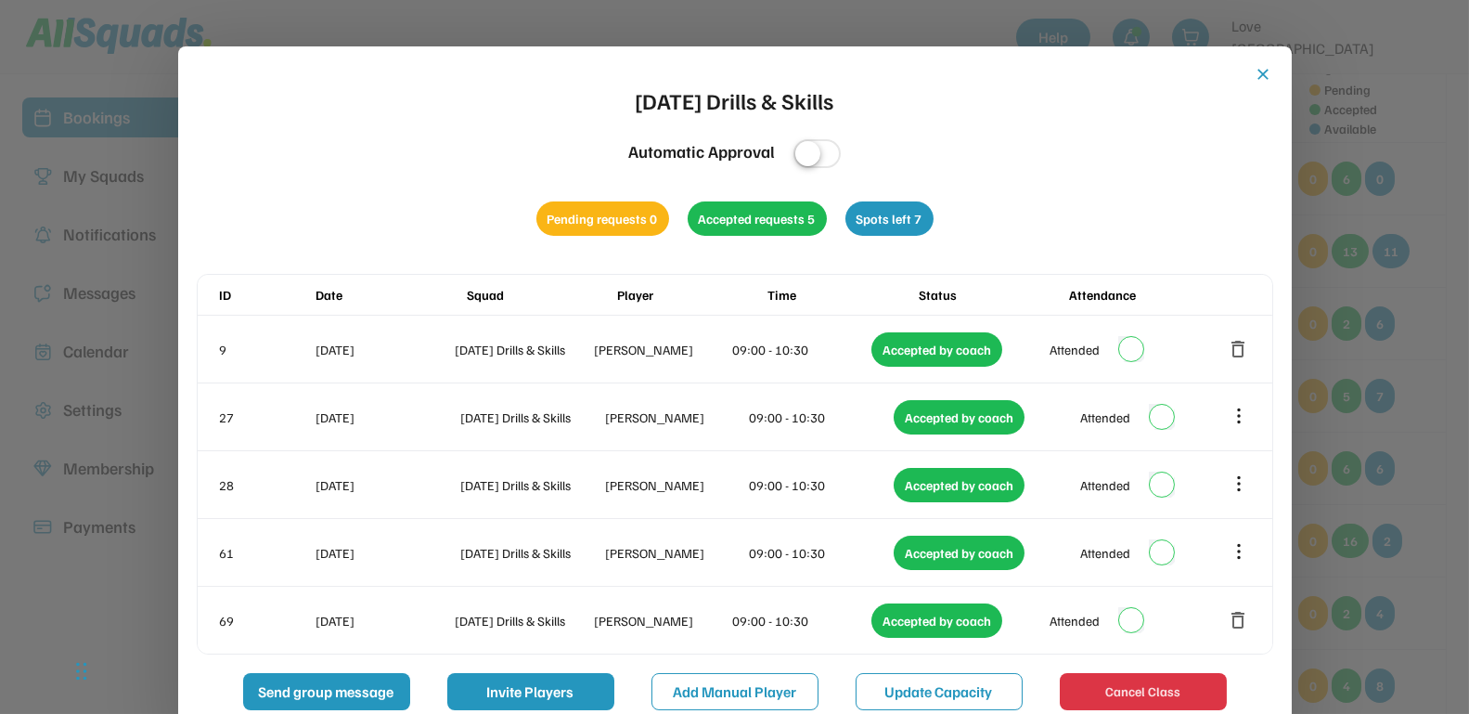
click at [1266, 69] on button "close" at bounding box center [1264, 74] width 19 height 19
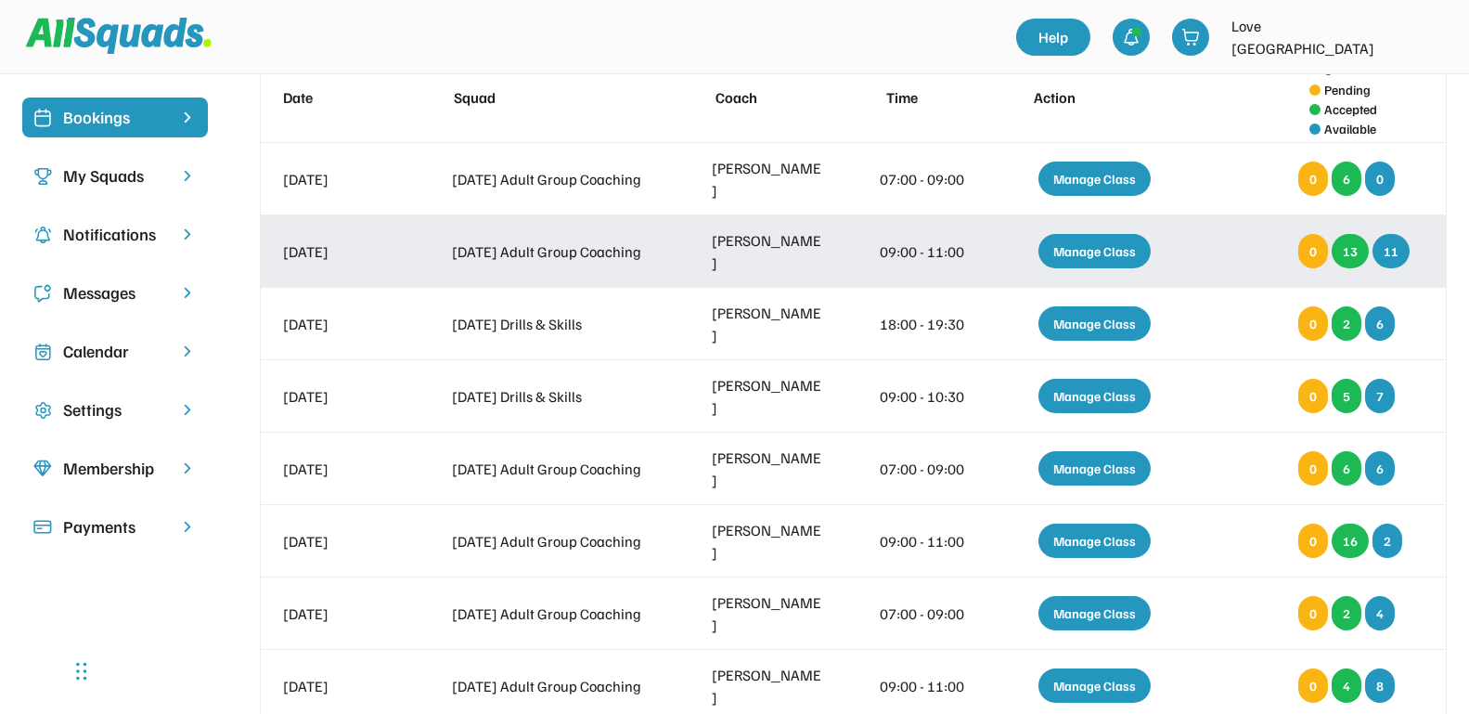
click at [1077, 250] on div "Manage Class" at bounding box center [1094, 251] width 112 height 34
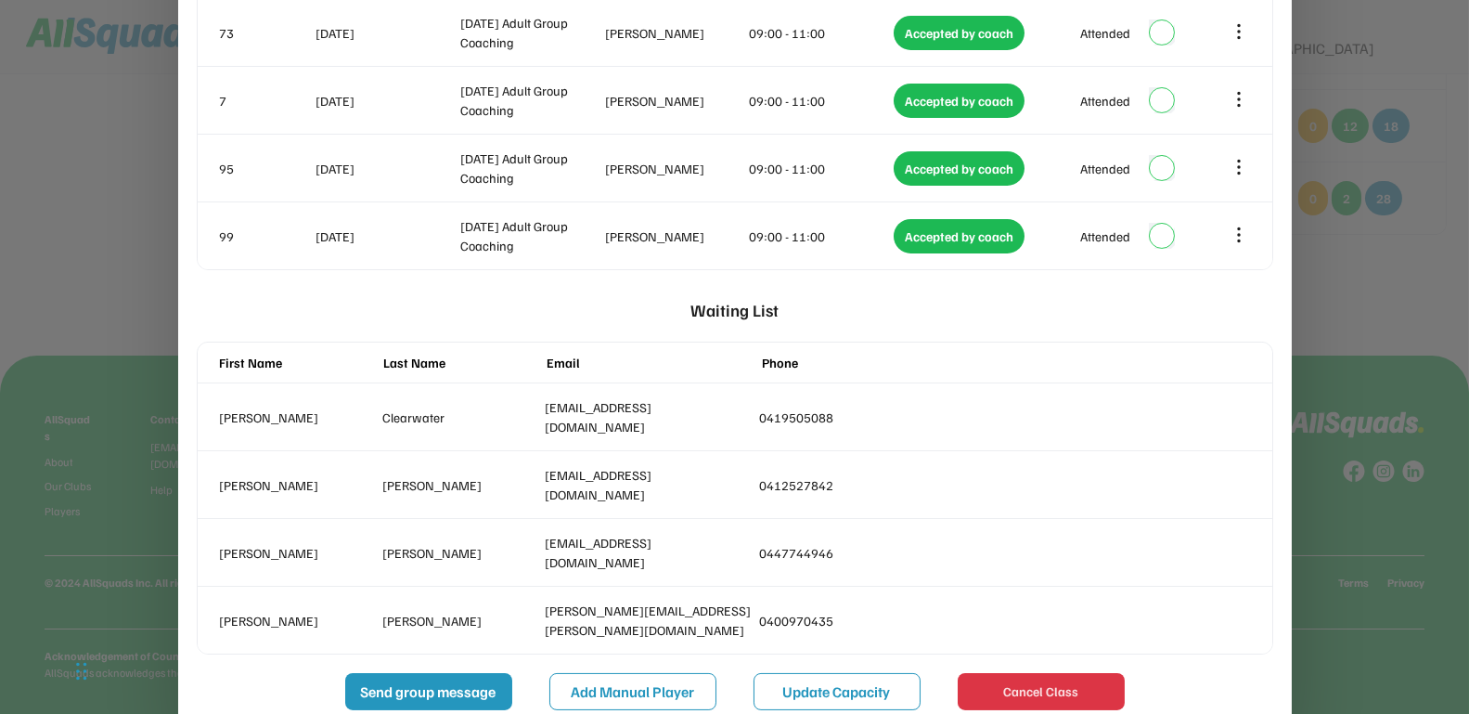
scroll to position [1141, 0]
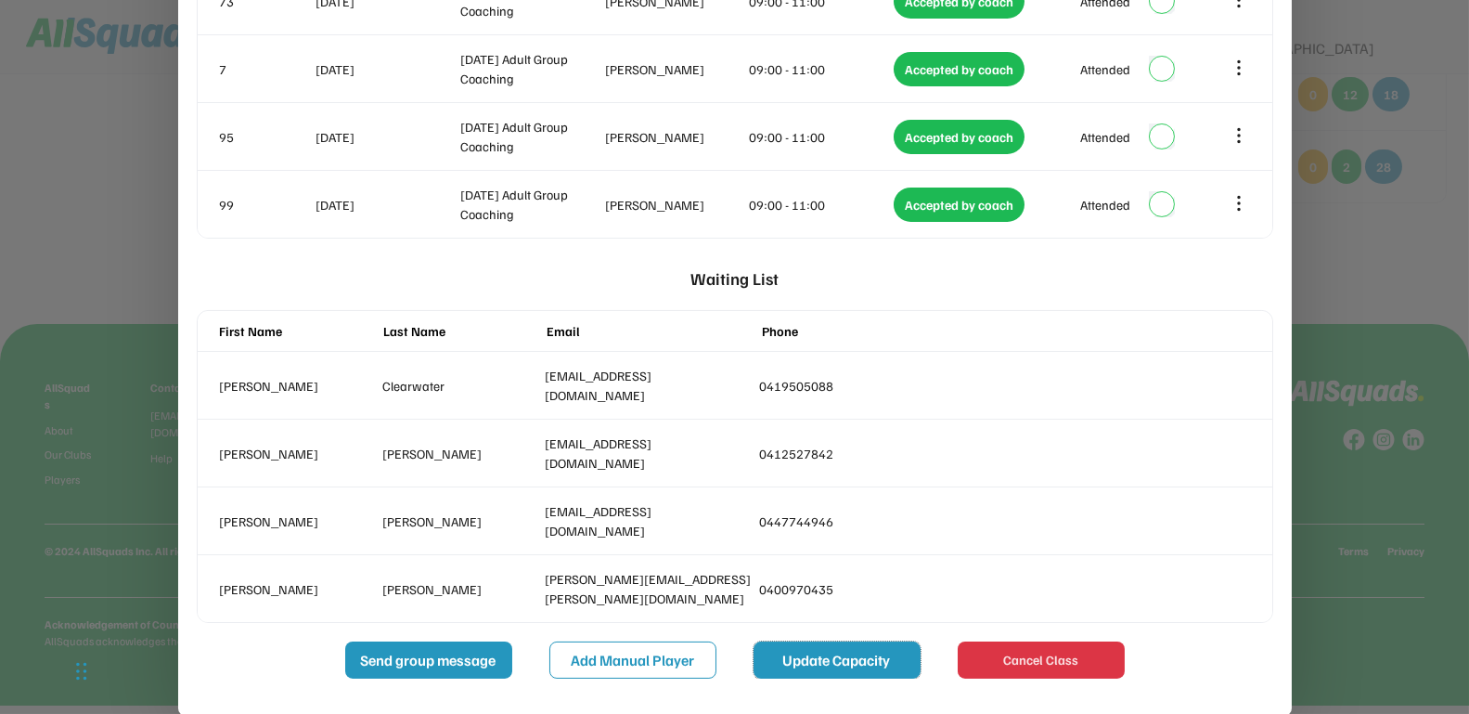
click at [884, 651] on button "Update Capacity" at bounding box center [837, 659] width 167 height 37
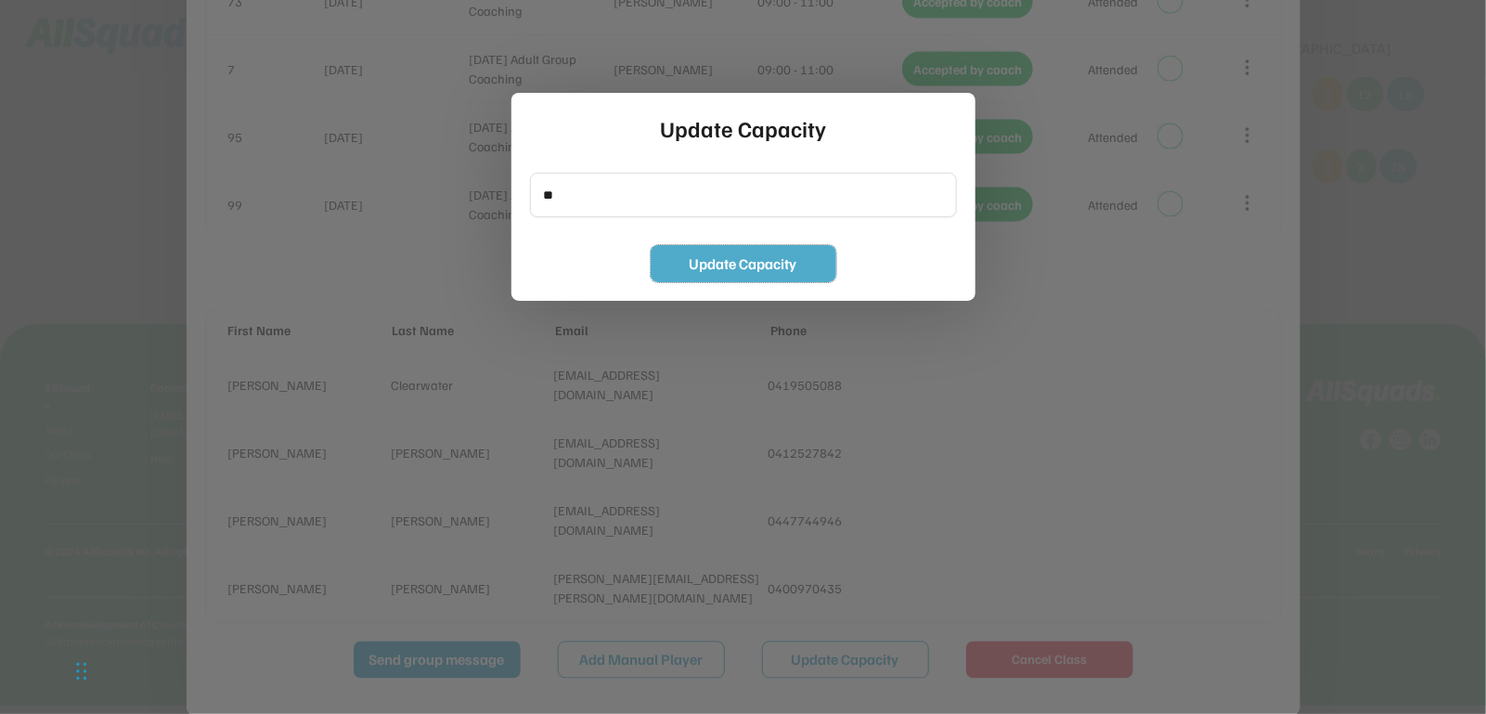
click at [715, 264] on button "Update Capacity" at bounding box center [744, 263] width 186 height 37
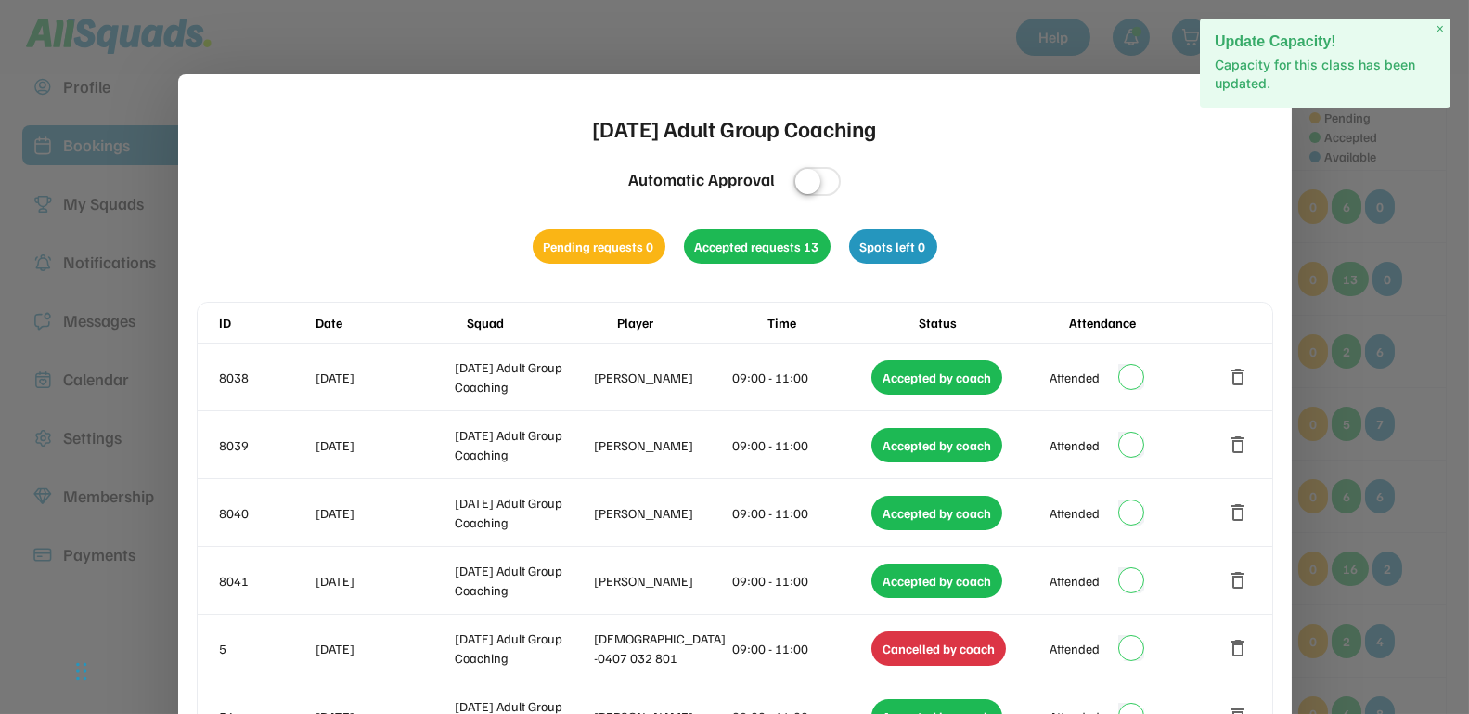
scroll to position [0, 0]
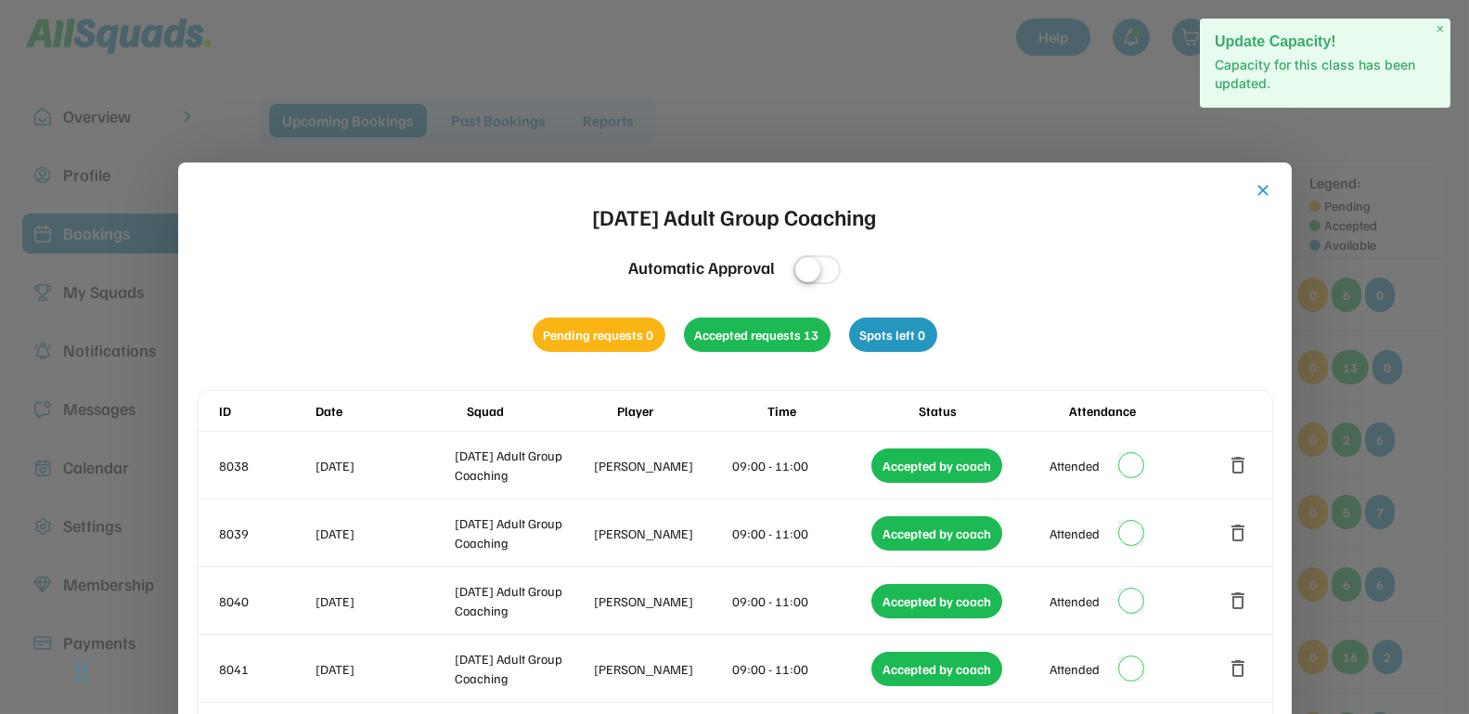
click at [1266, 186] on button "close" at bounding box center [1264, 190] width 19 height 19
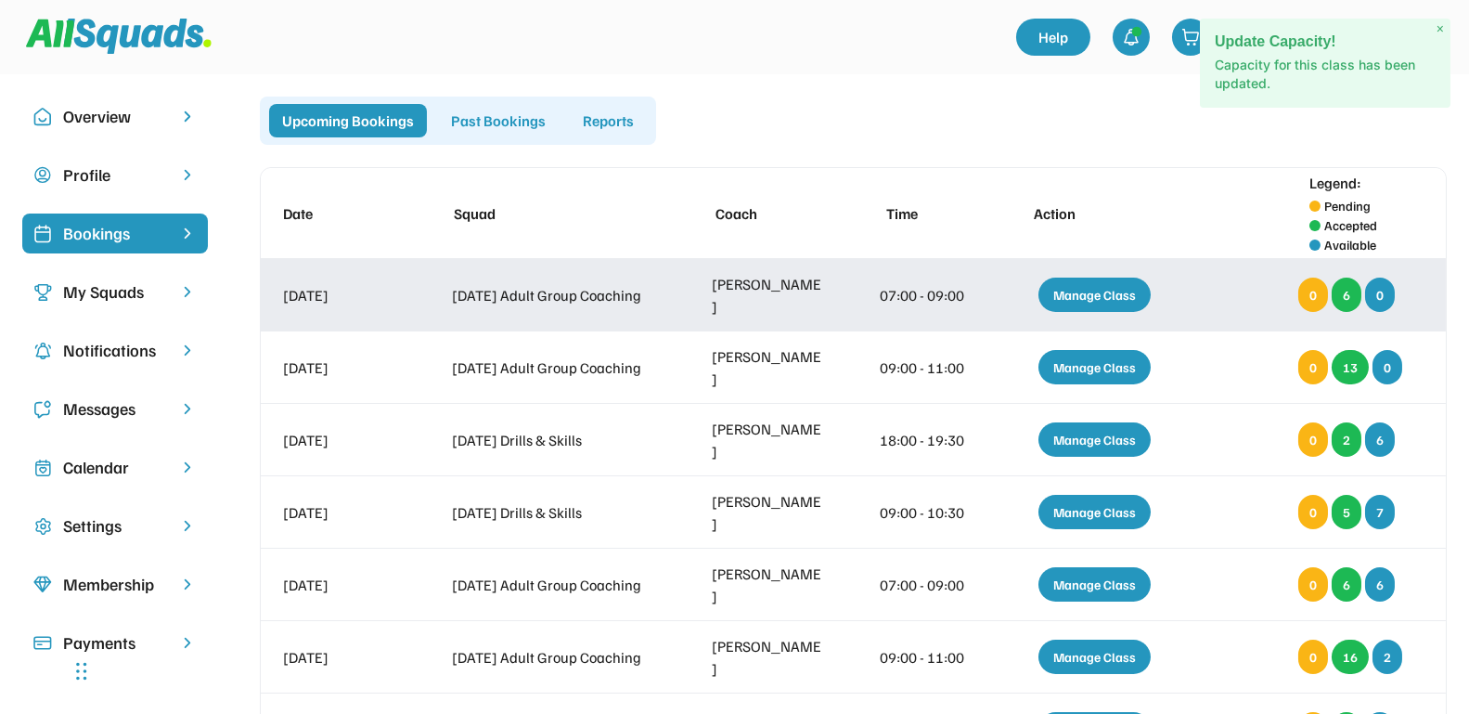
scroll to position [116, 0]
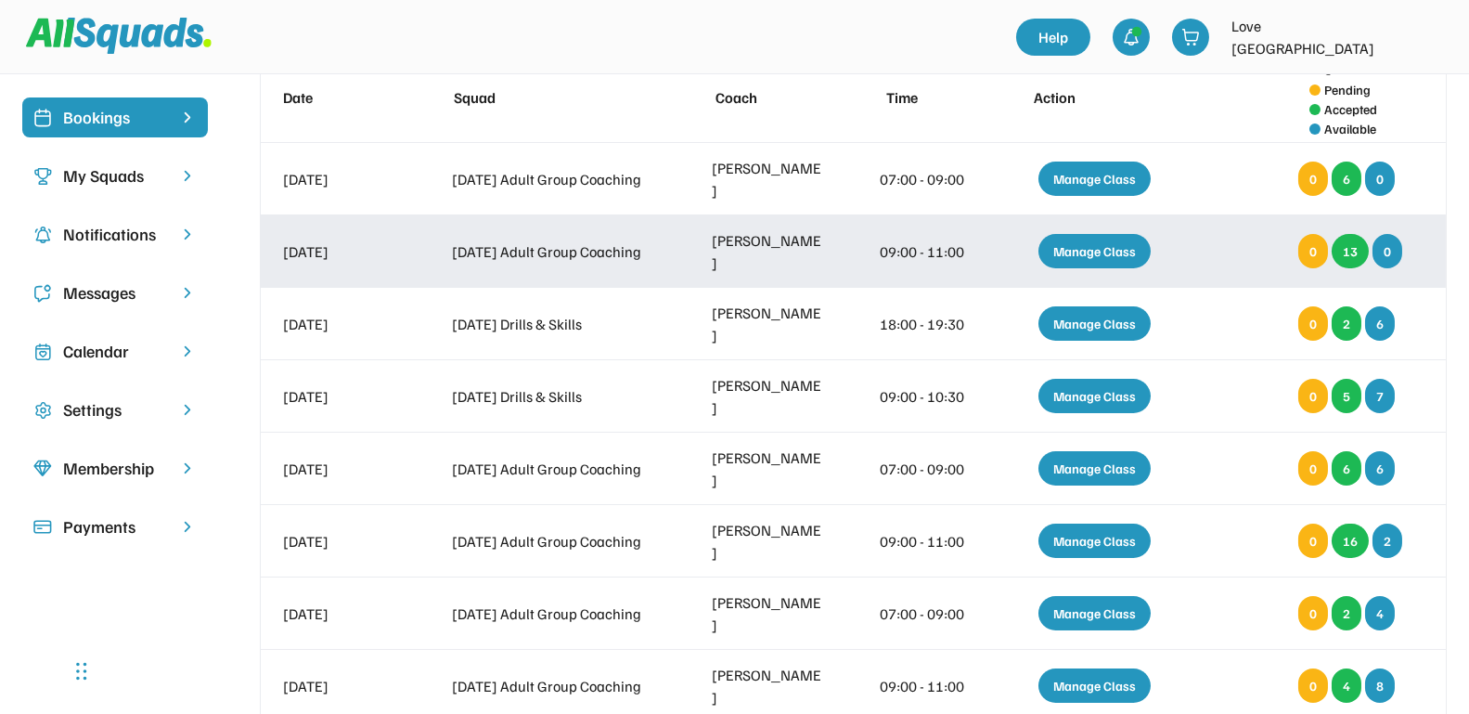
click at [1083, 249] on div "Manage Class" at bounding box center [1094, 251] width 112 height 34
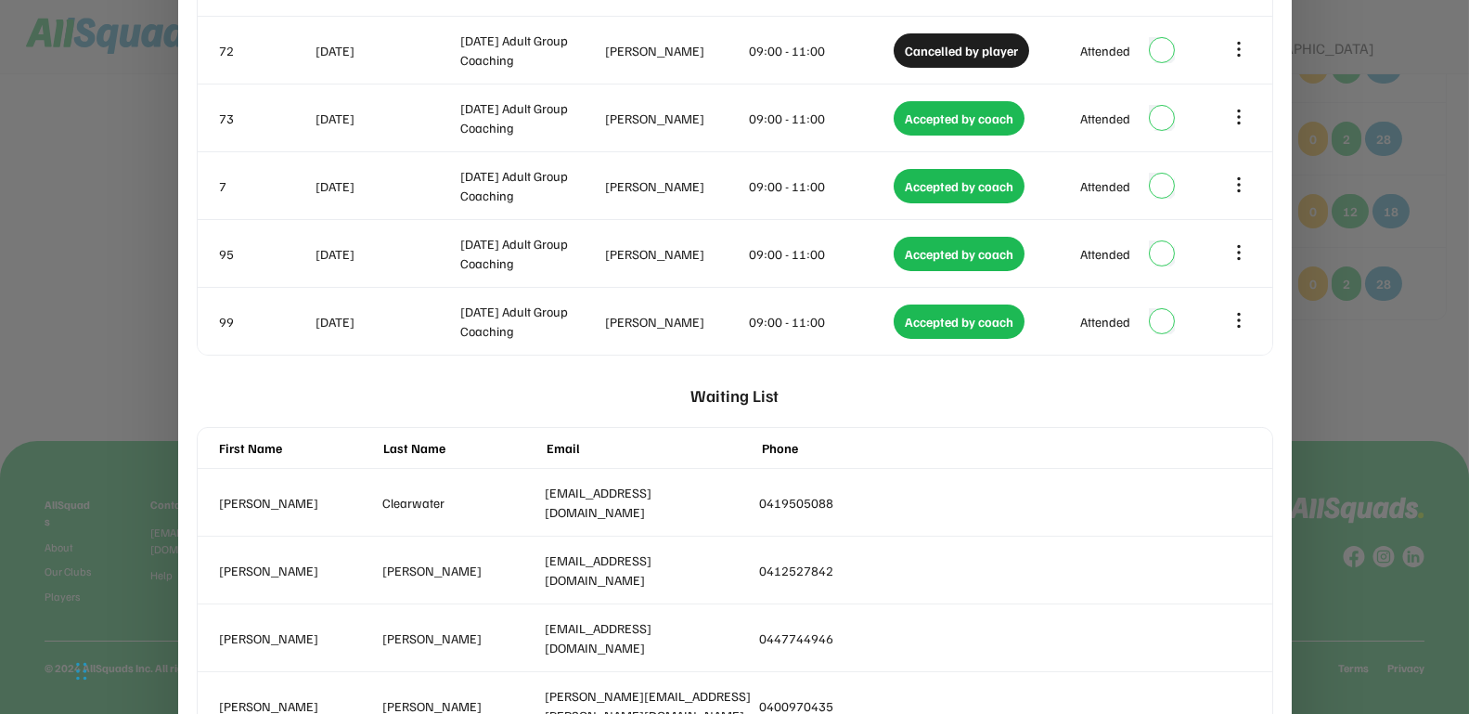
scroll to position [1025, 0]
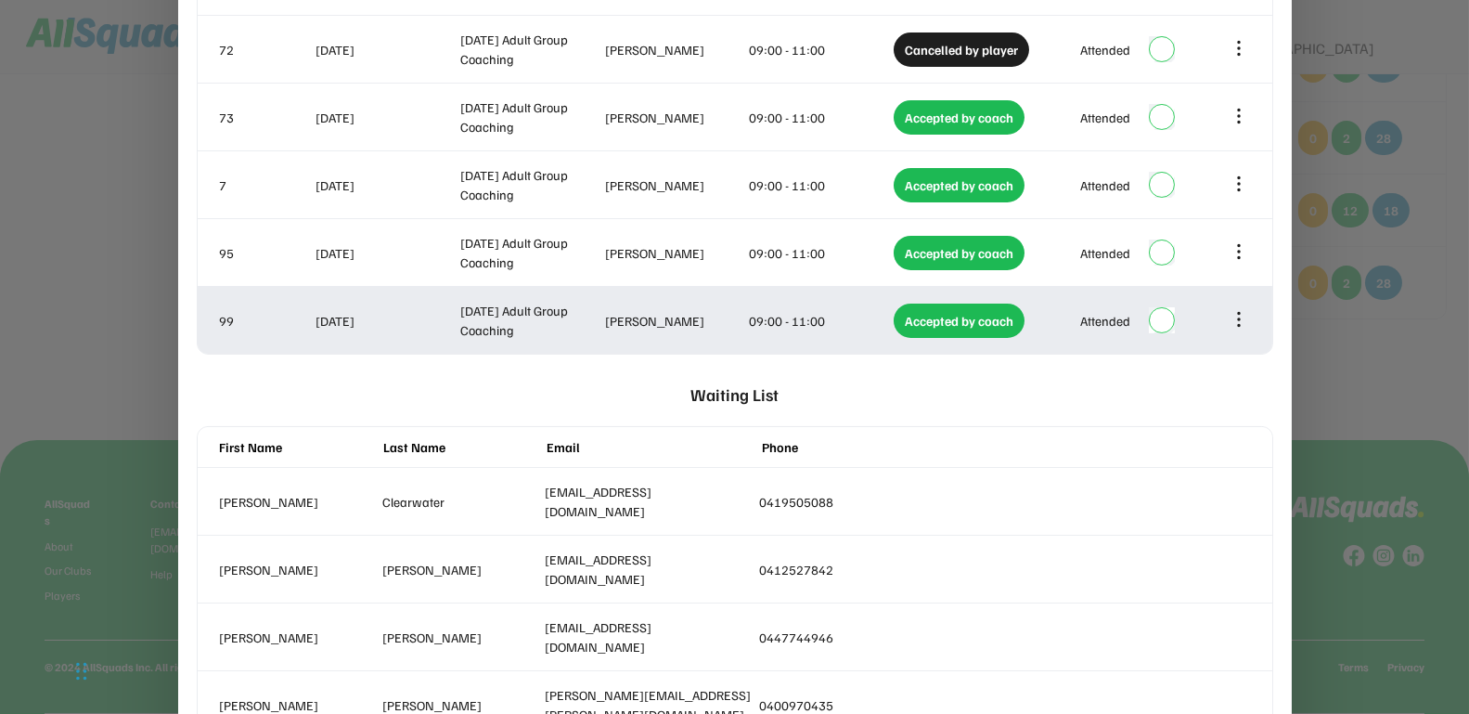
click at [1236, 317] on icon at bounding box center [1239, 319] width 20 height 20
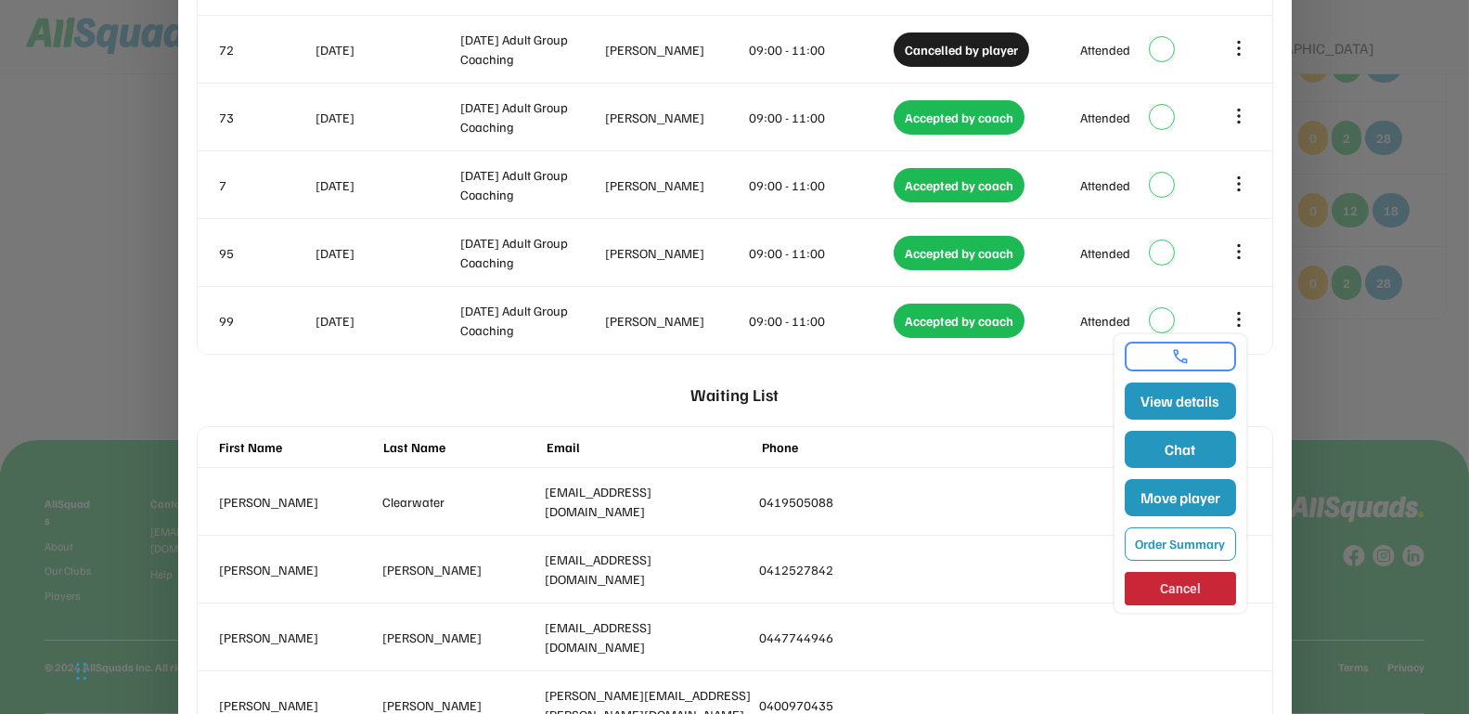
click at [1313, 390] on div at bounding box center [734, 357] width 1469 height 714
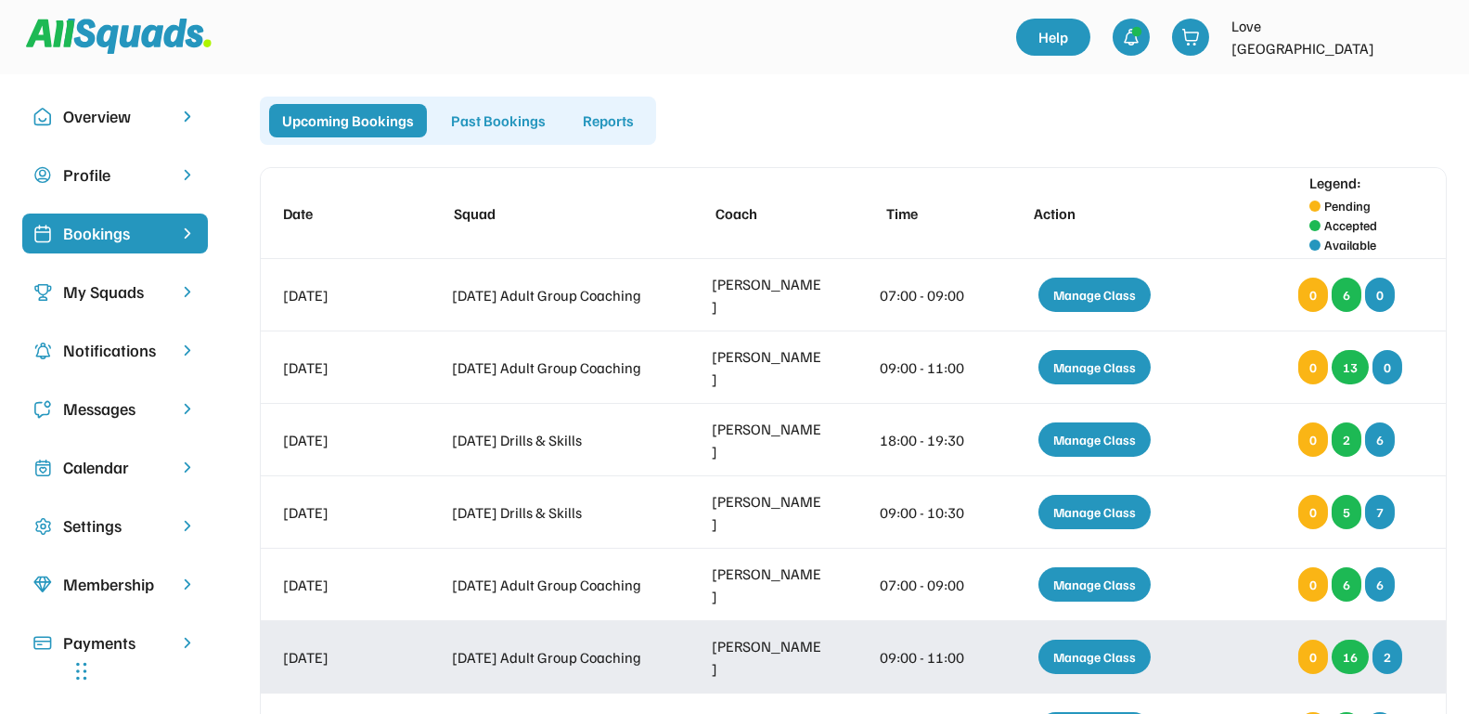
scroll to position [0, 0]
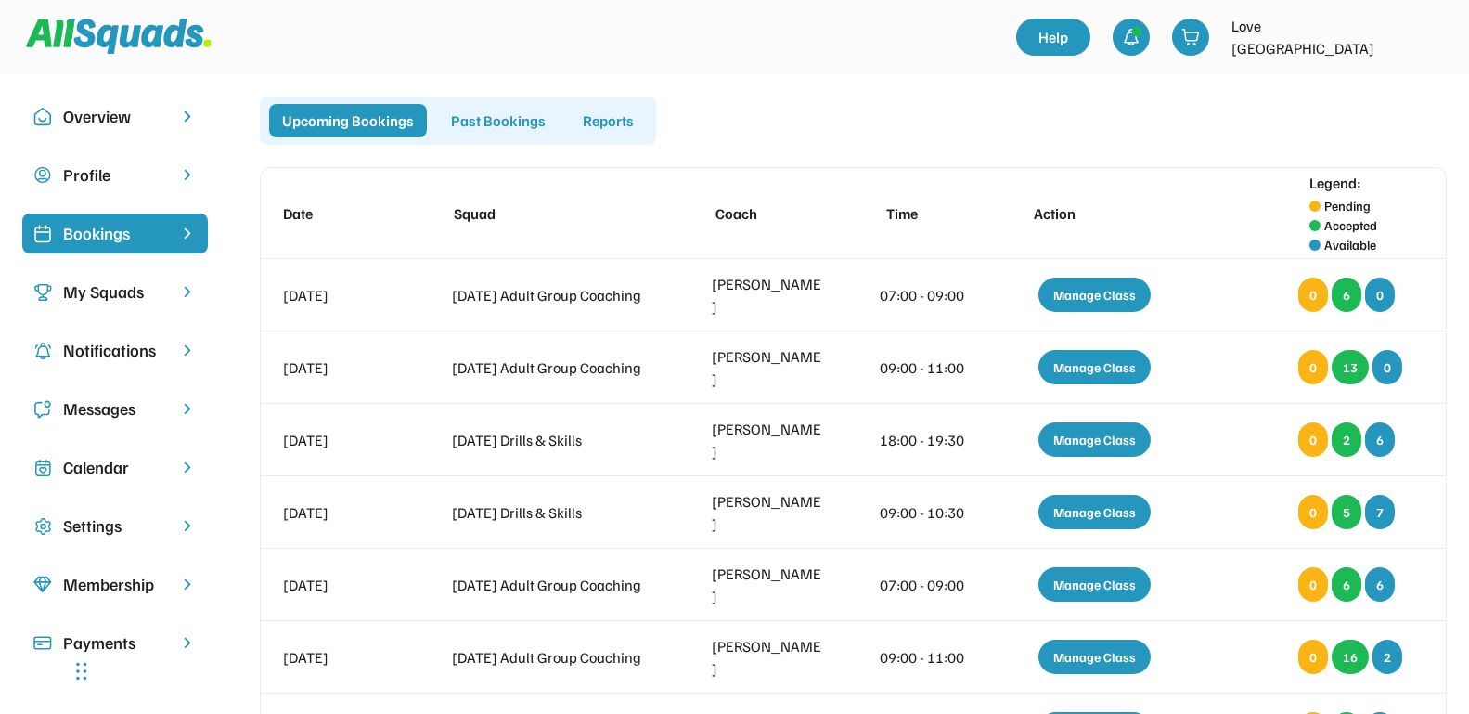
click at [1152, 248] on div "Date Squad Coach Time Action Legend: Pending Accepted Available" at bounding box center [853, 213] width 1185 height 91
click at [486, 116] on div "Past Bookings" at bounding box center [498, 120] width 121 height 33
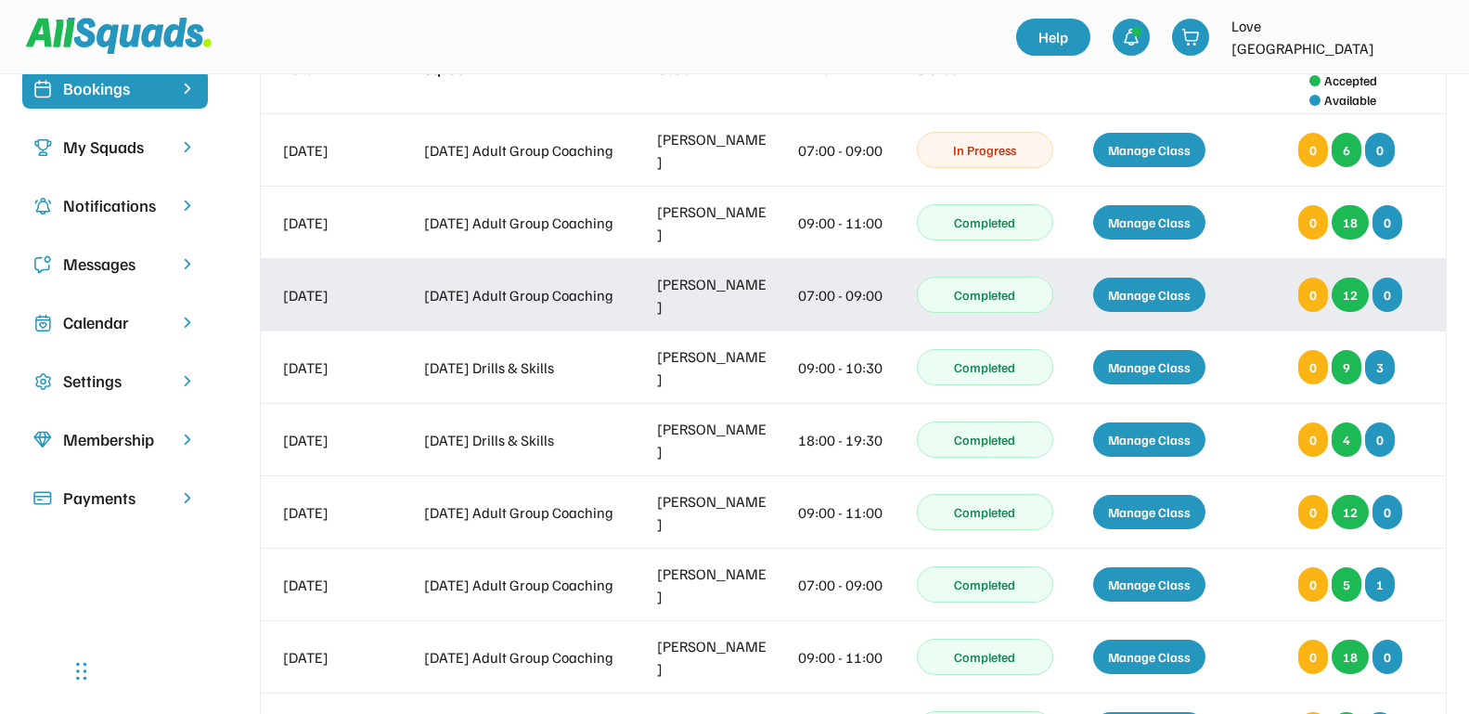
scroll to position [116, 0]
